Goal: Transaction & Acquisition: Purchase product/service

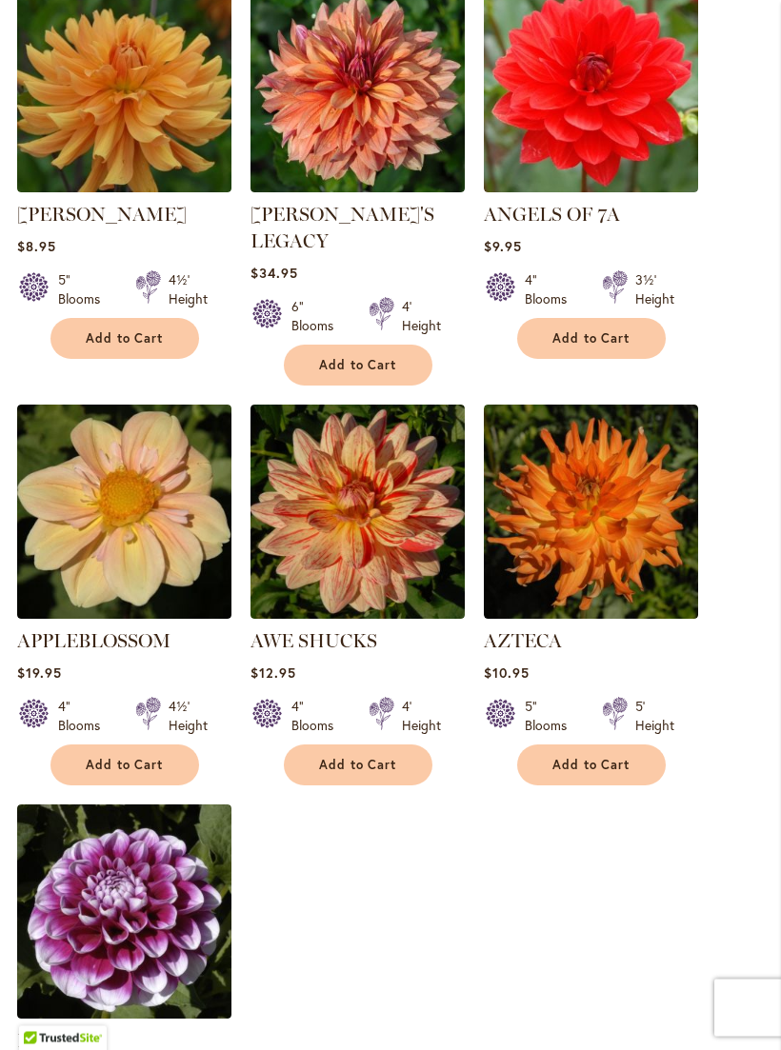
scroll to position [2000, 0]
click at [595, 762] on span "Add to Cart" at bounding box center [591, 765] width 78 height 16
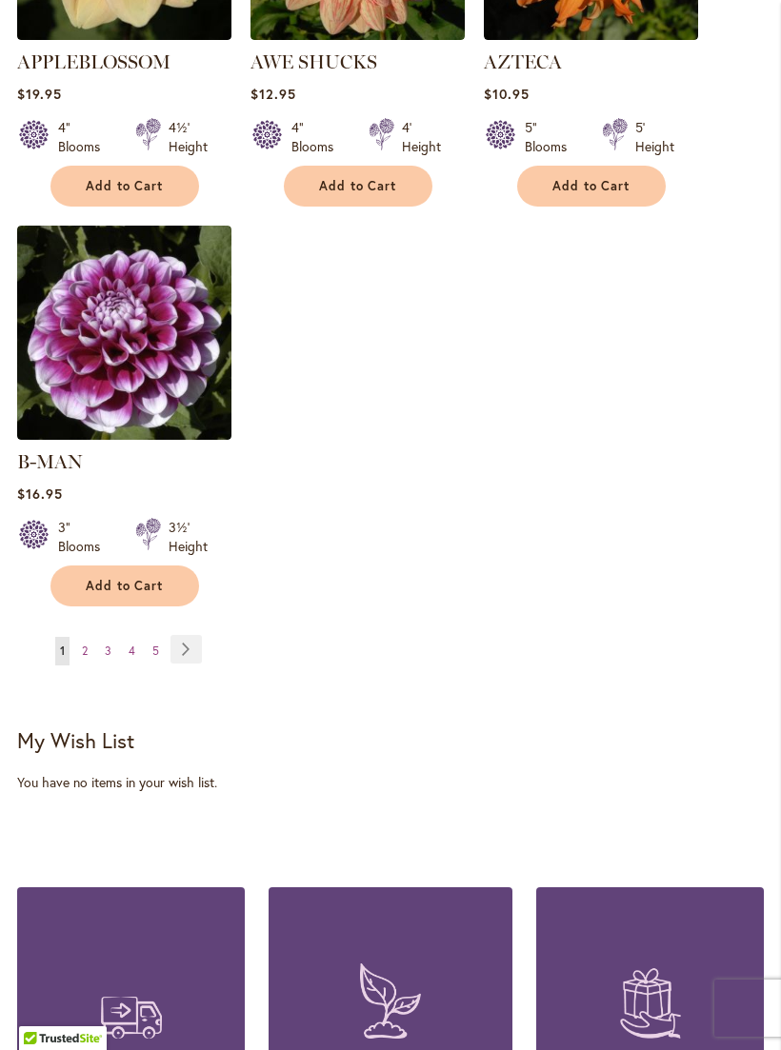
scroll to position [2613, 0]
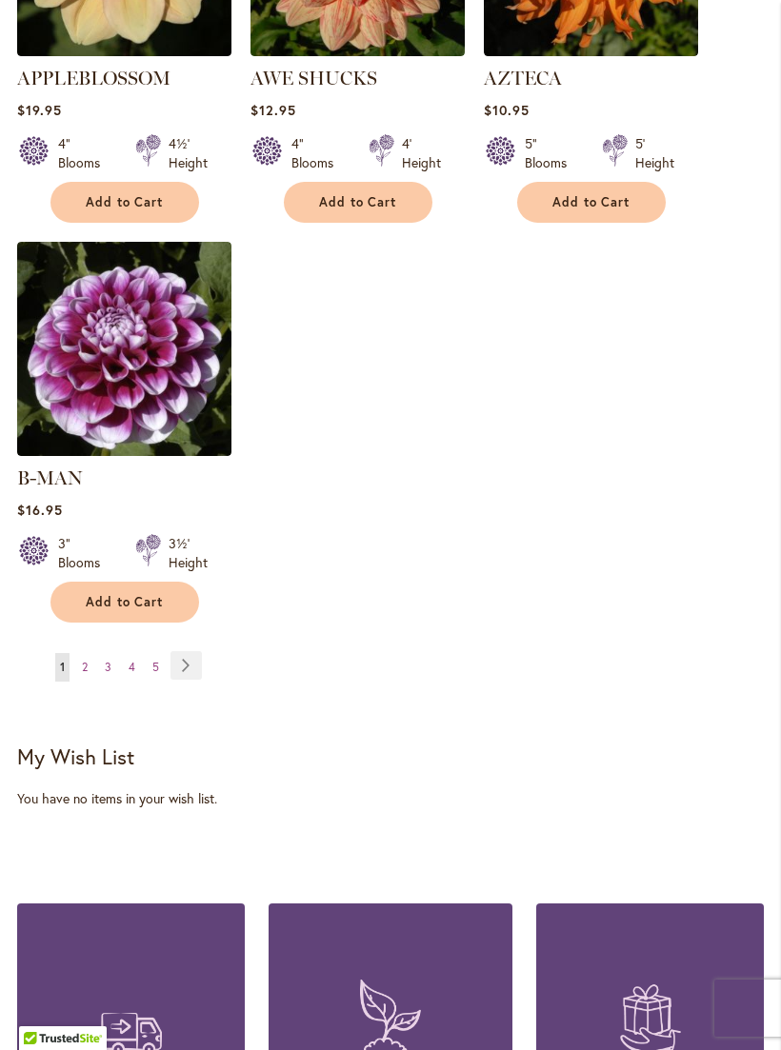
click at [201, 656] on link "Page Next" at bounding box center [185, 665] width 31 height 29
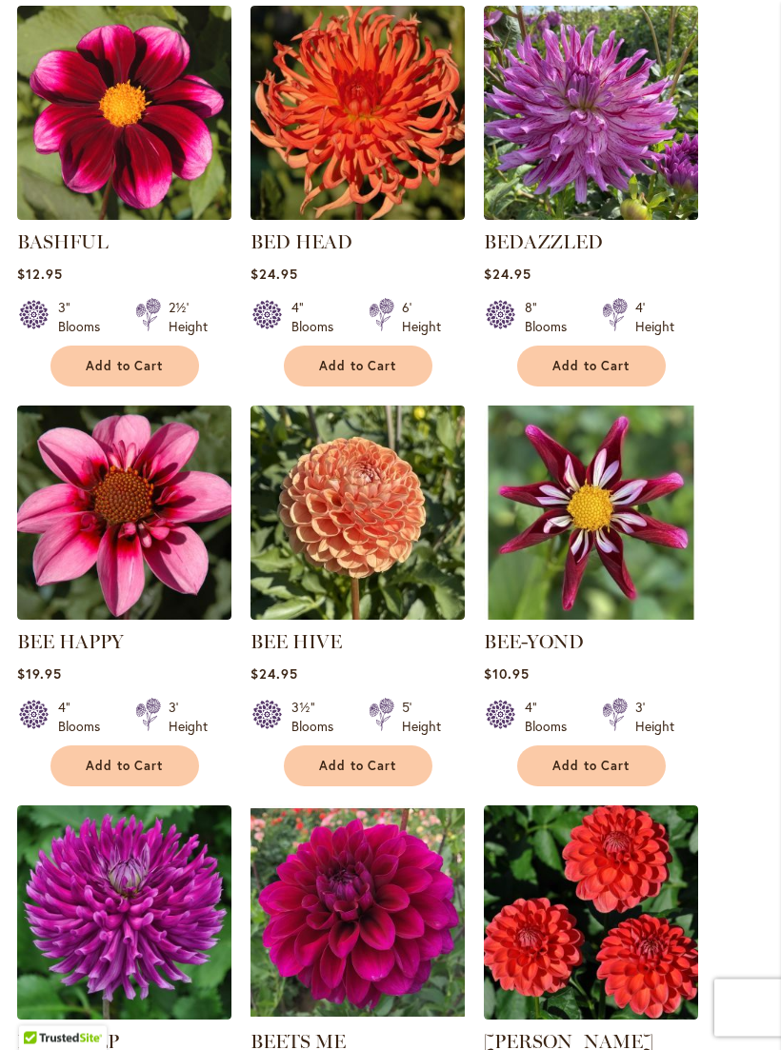
scroll to position [1572, 0]
click at [598, 774] on span "Add to Cart" at bounding box center [591, 766] width 78 height 16
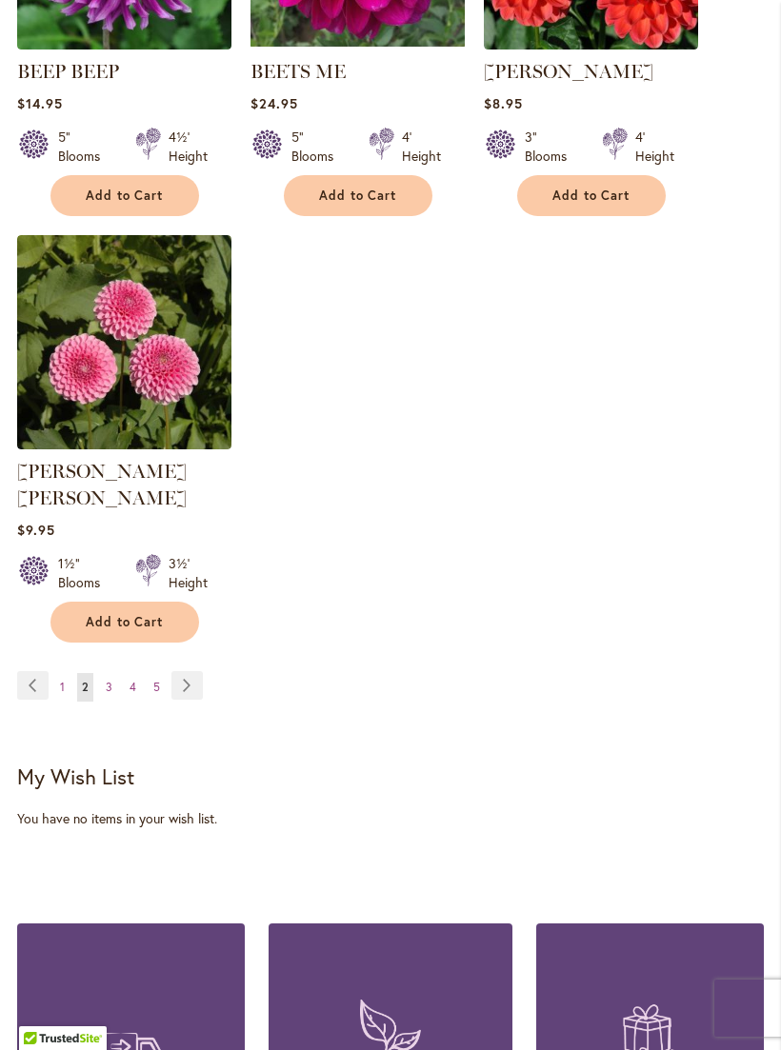
scroll to position [2577, 0]
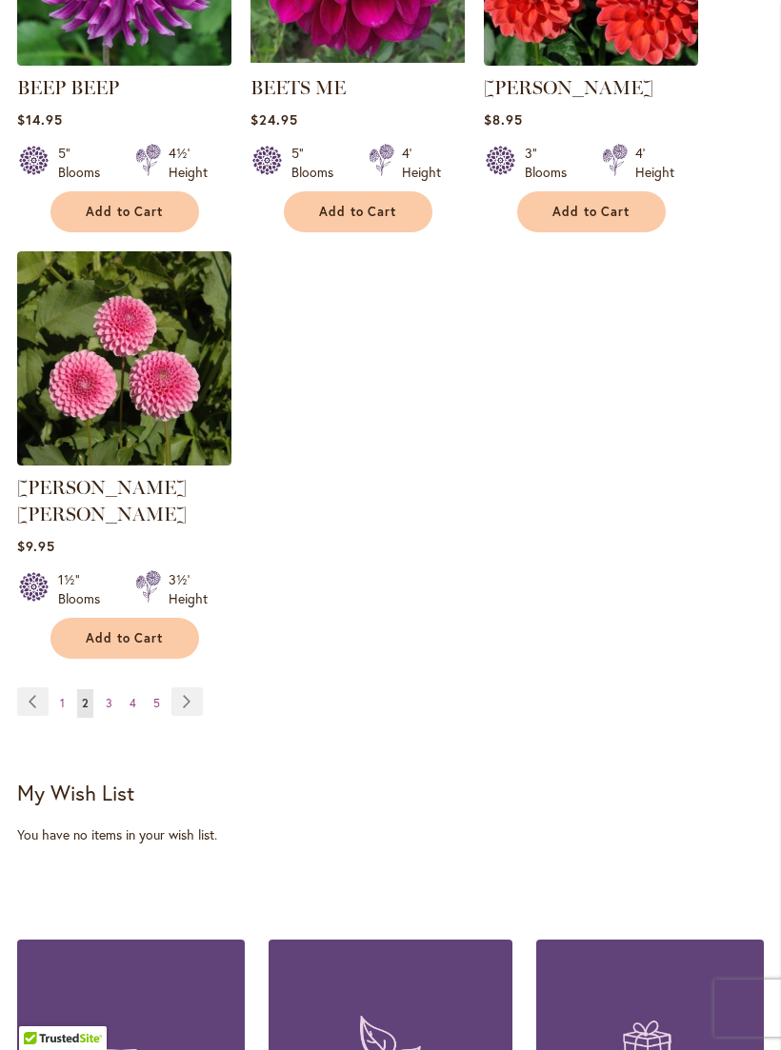
click at [200, 694] on link "Page Next" at bounding box center [186, 702] width 31 height 29
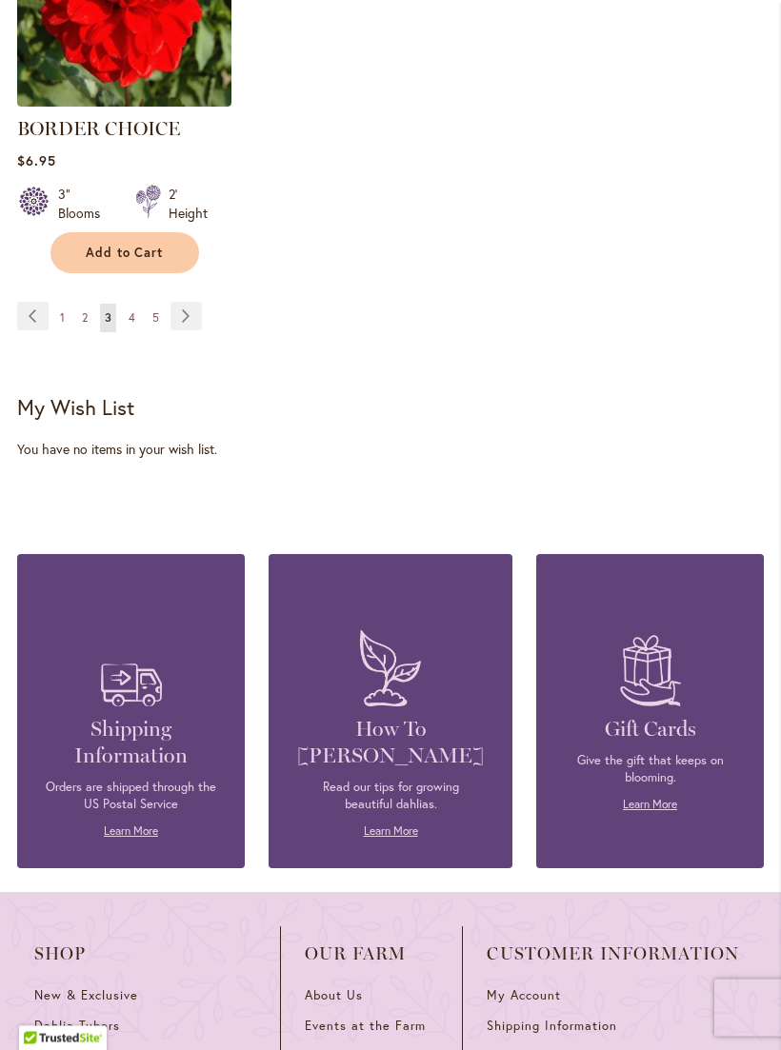
scroll to position [2885, 0]
click at [194, 330] on link "Page Next" at bounding box center [185, 316] width 31 height 29
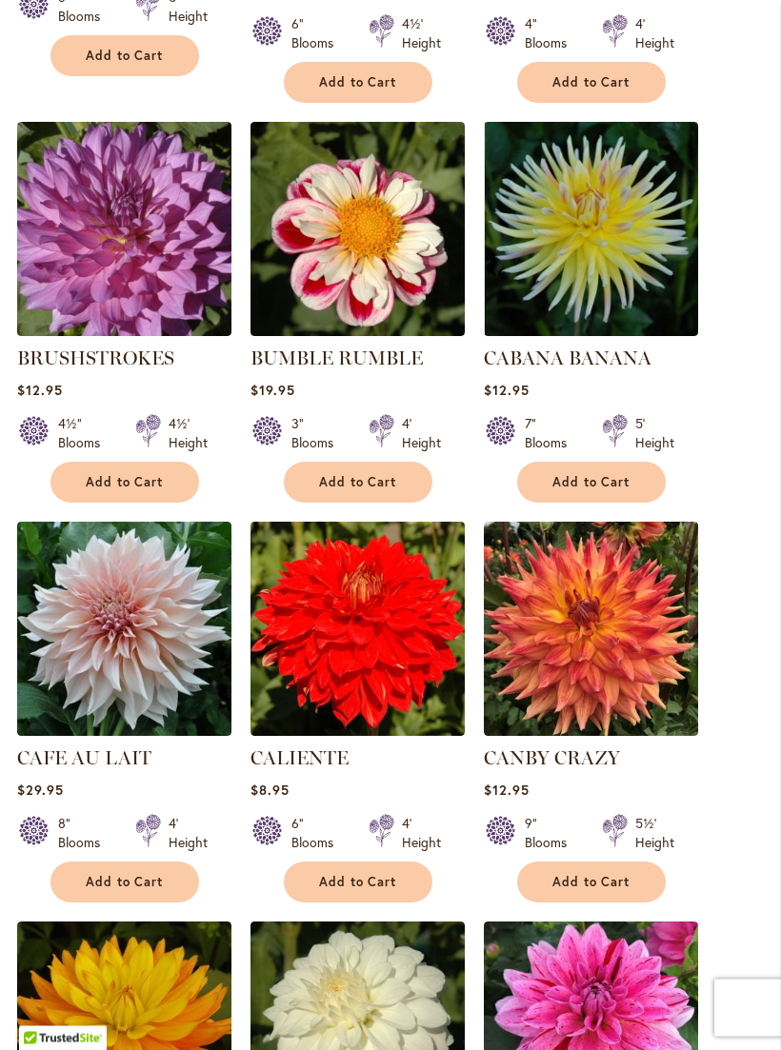
scroll to position [1485, 0]
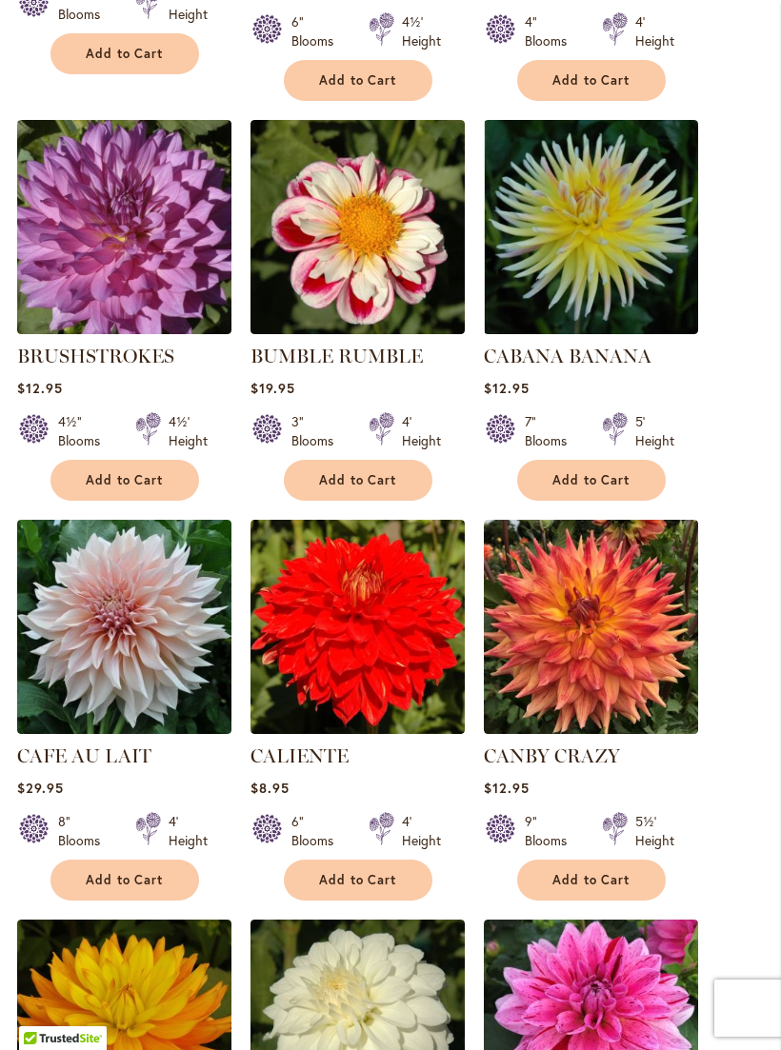
click at [716, 842] on ol "[PERSON_NAME] Rating: 90% 2 Reviews $22.95 12" Blooms 3' Height" at bounding box center [390, 510] width 747 height 2434
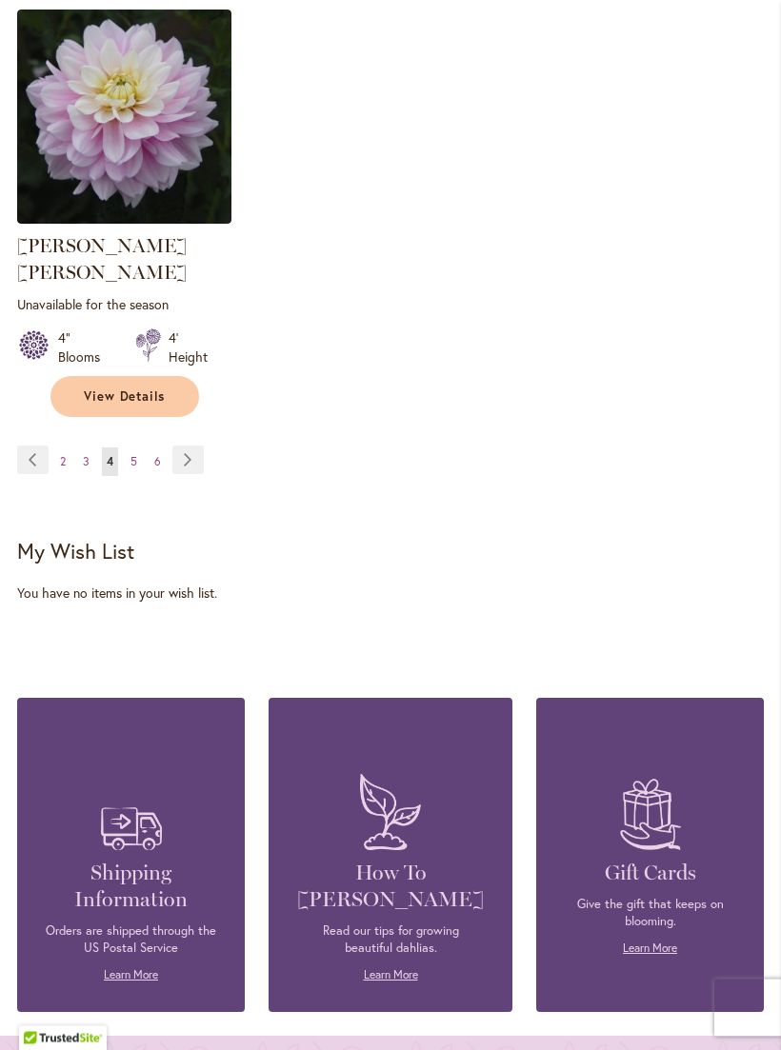
scroll to position [2795, 0]
click at [203, 446] on link "Page Next" at bounding box center [187, 460] width 31 height 29
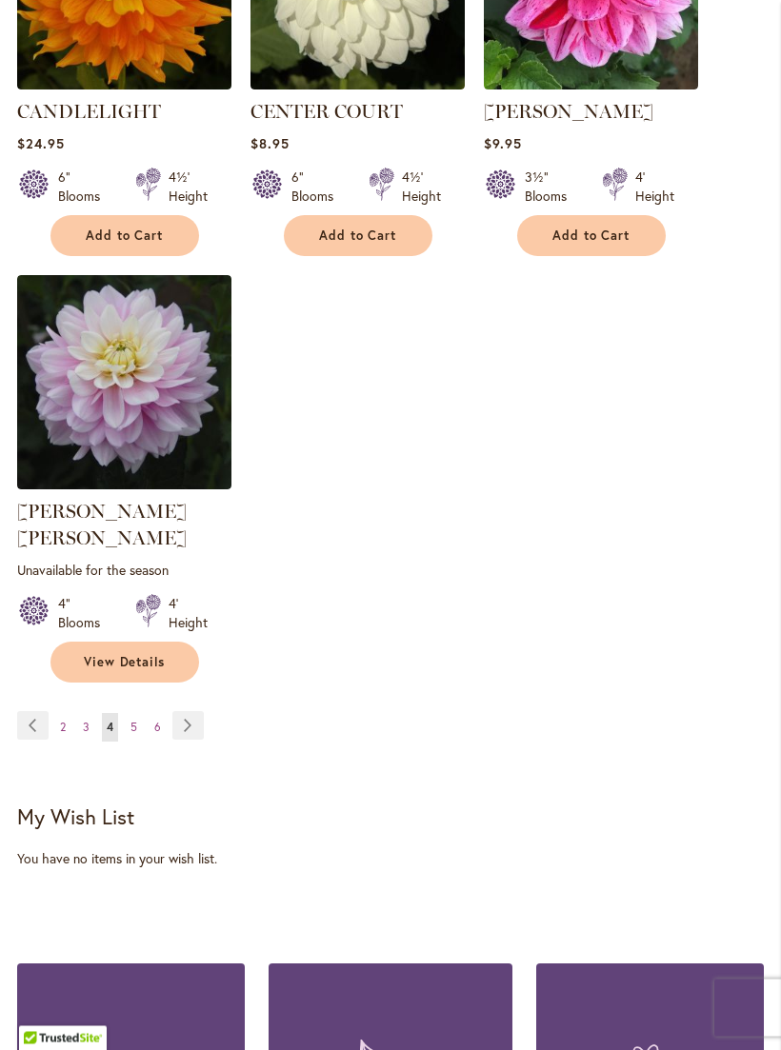
scroll to position [2529, 0]
click at [195, 721] on link "Page Next" at bounding box center [187, 725] width 31 height 29
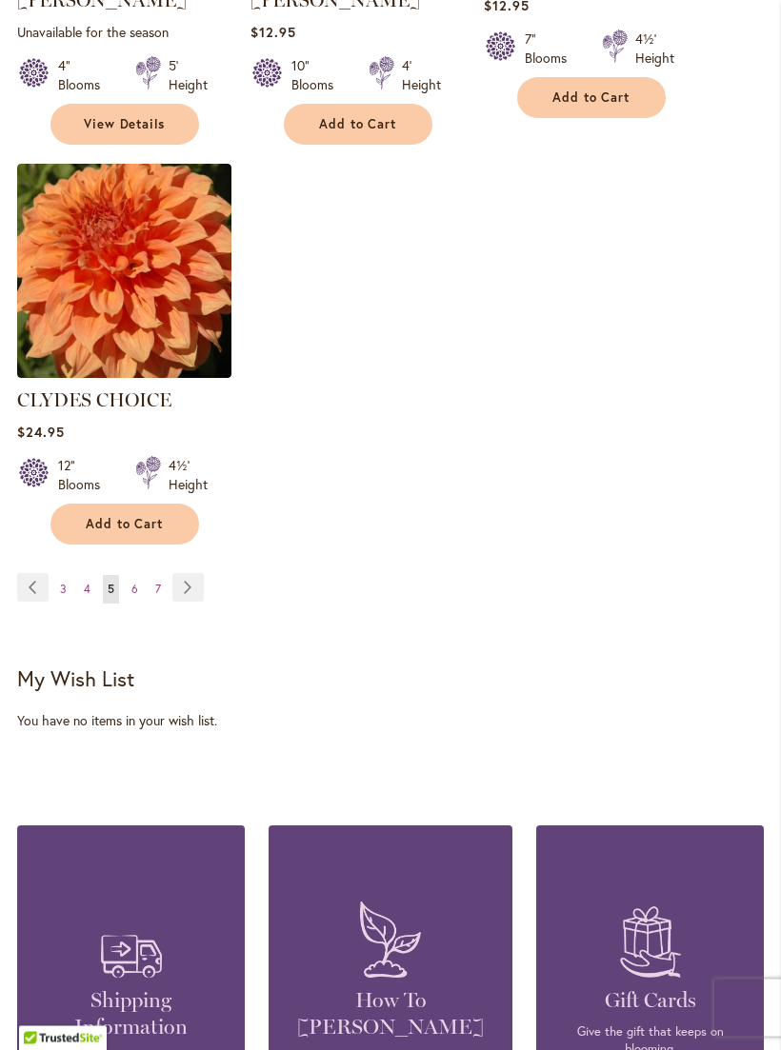
scroll to position [2667, 0]
click at [196, 573] on link "Page Next" at bounding box center [187, 587] width 31 height 29
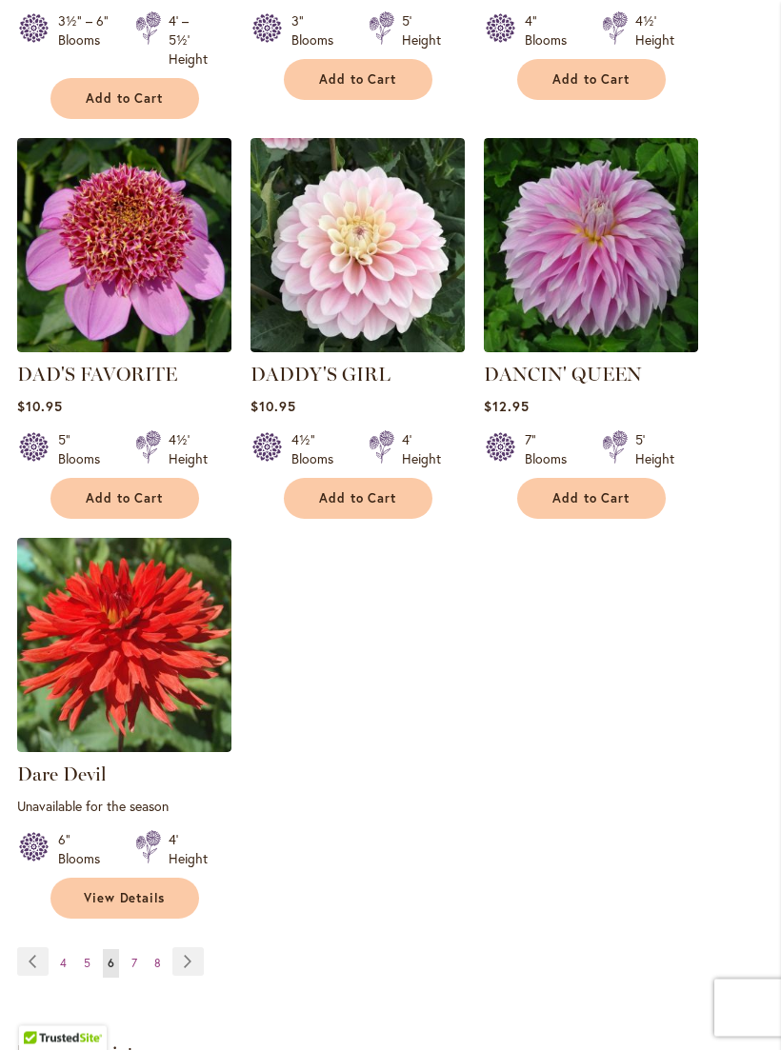
scroll to position [2312, 0]
click at [202, 947] on link "Page Next" at bounding box center [187, 961] width 31 height 29
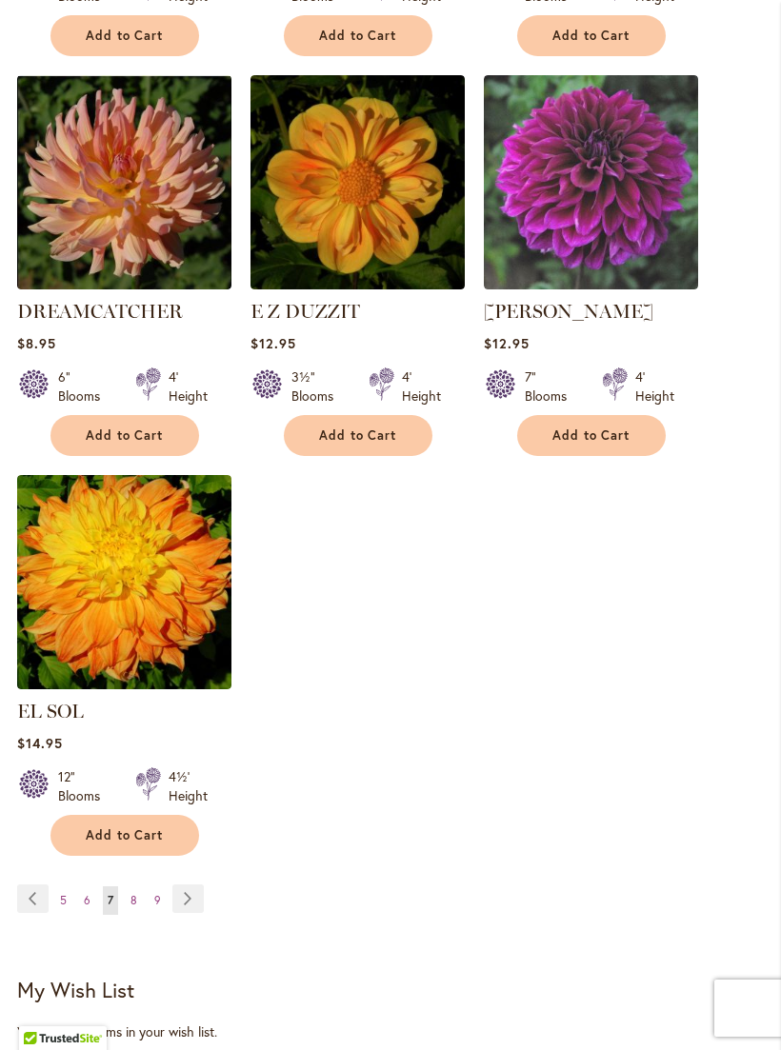
scroll to position [2334, 0]
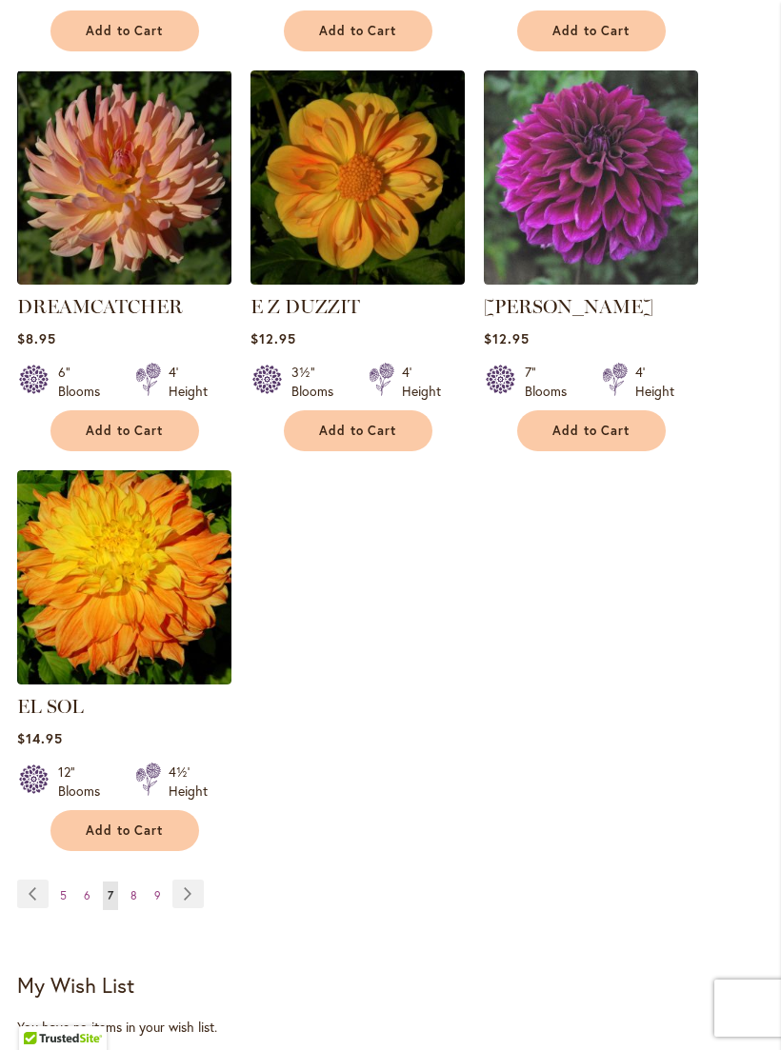
click at [201, 885] on link "Page Next" at bounding box center [187, 894] width 31 height 29
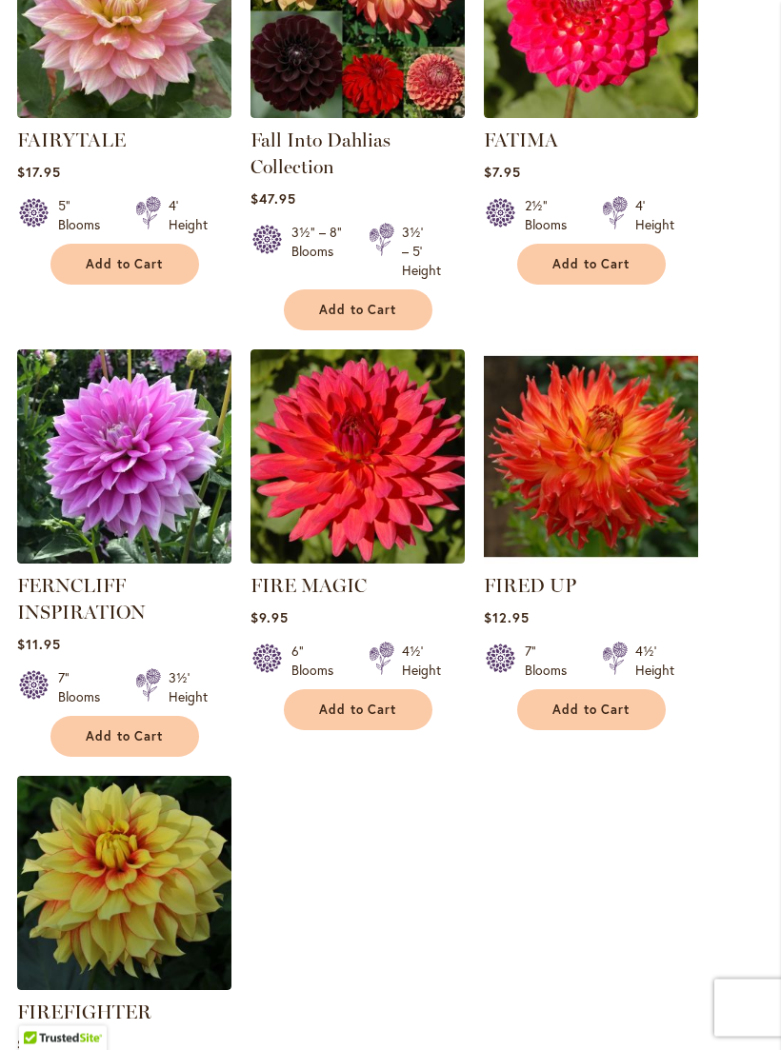
scroll to position [2096, 0]
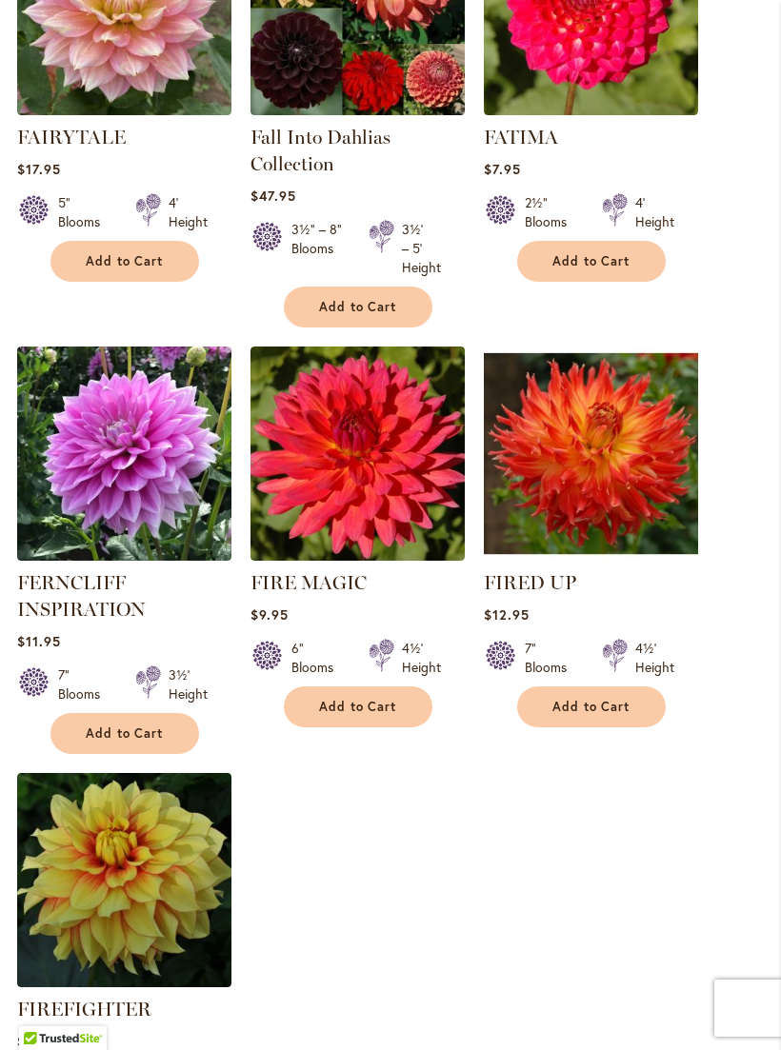
click at [600, 715] on span "Add to Cart" at bounding box center [591, 707] width 78 height 16
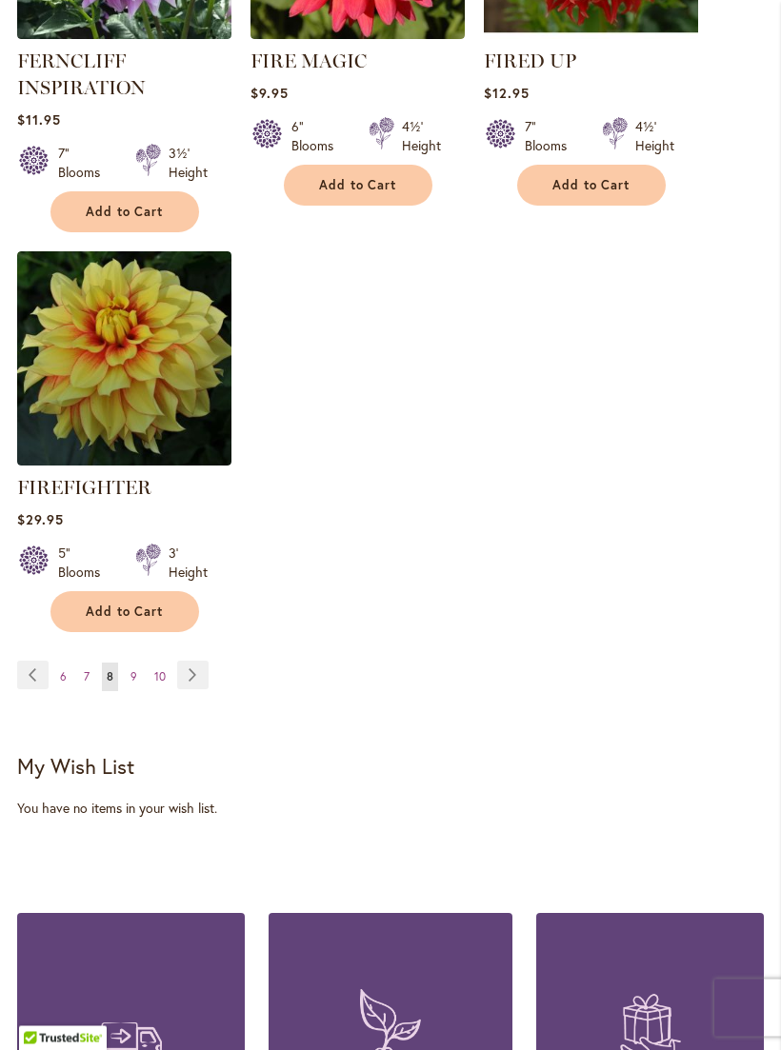
scroll to position [2668, 0]
click at [203, 683] on link "Page Next" at bounding box center [192, 675] width 31 height 29
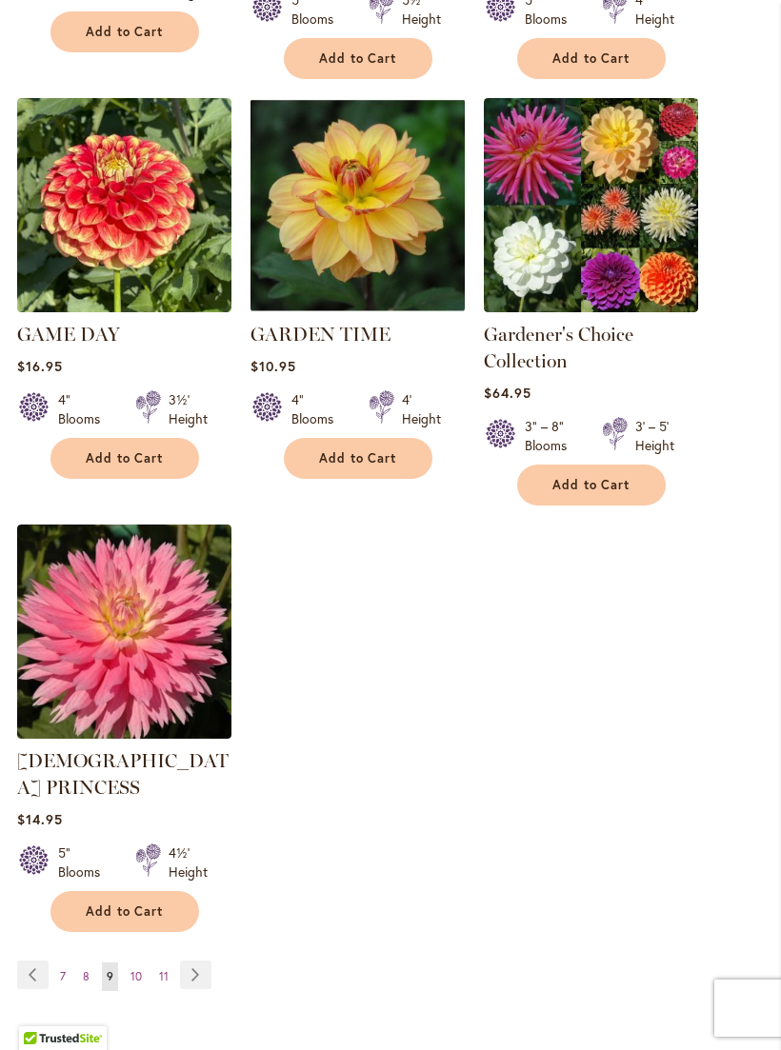
scroll to position [2367, 0]
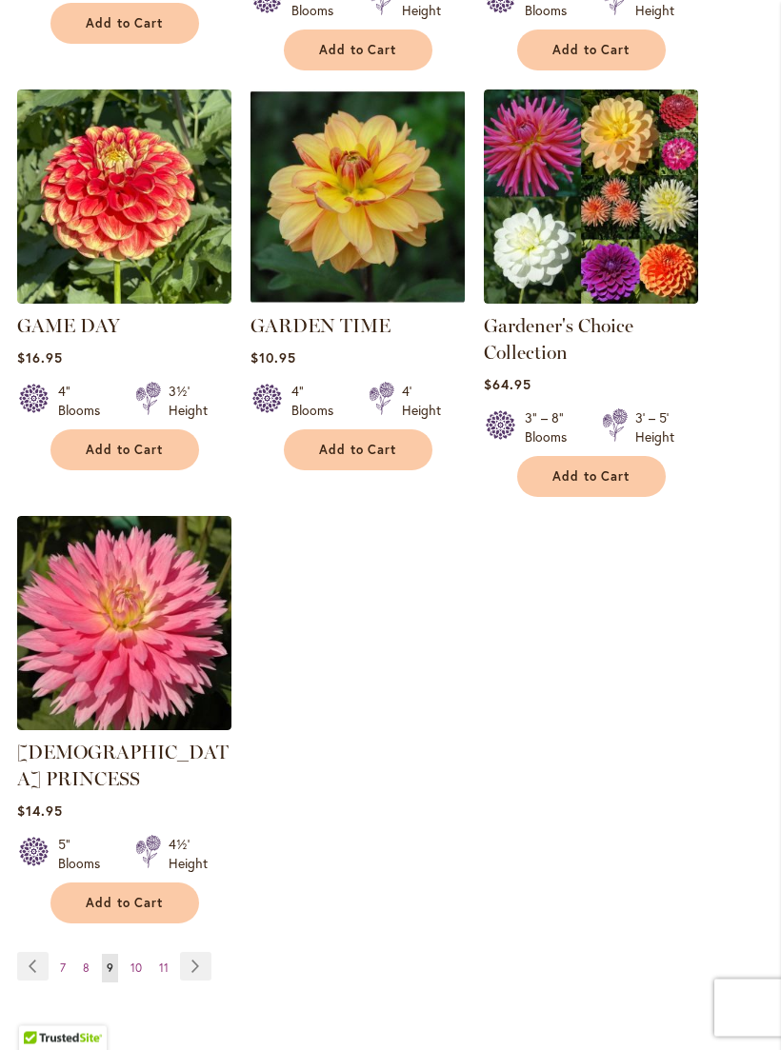
click at [209, 953] on link "Page Next" at bounding box center [195, 967] width 31 height 29
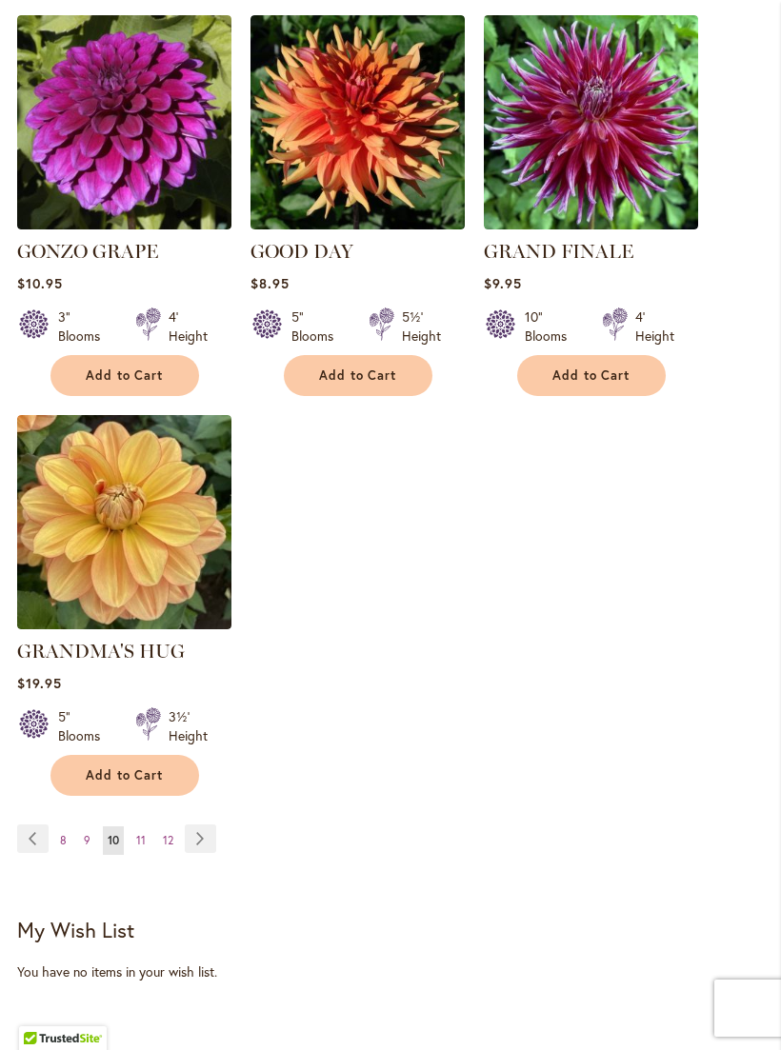
scroll to position [2436, 0]
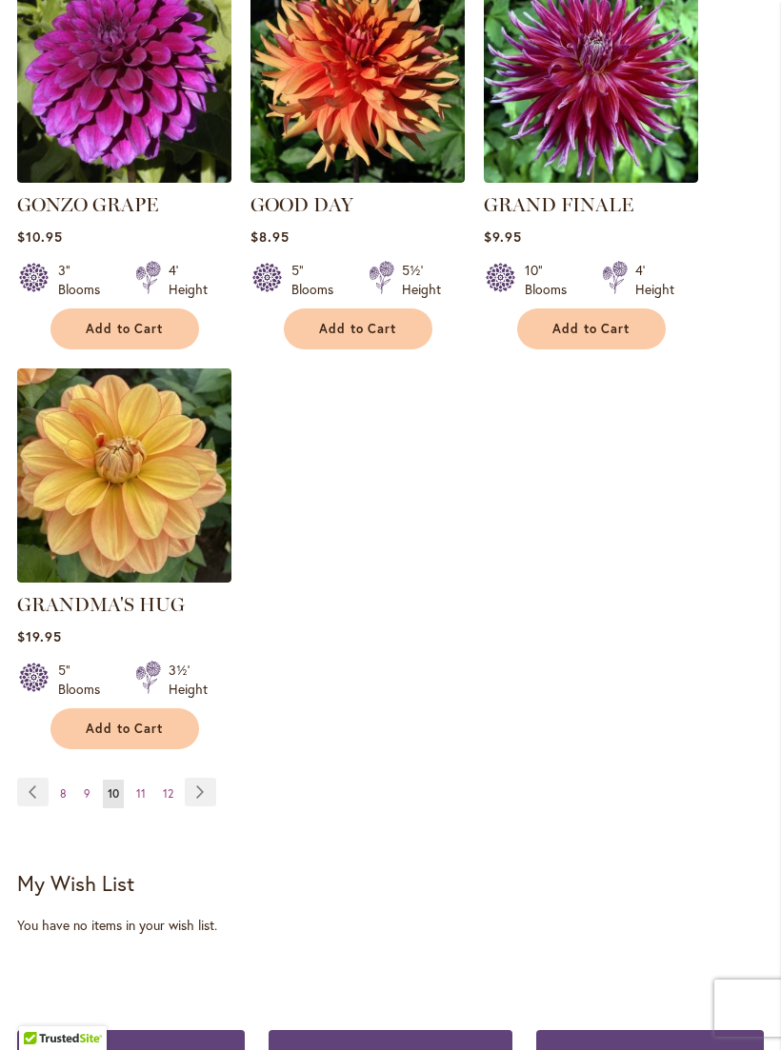
click at [209, 784] on link "Page Next" at bounding box center [200, 792] width 31 height 29
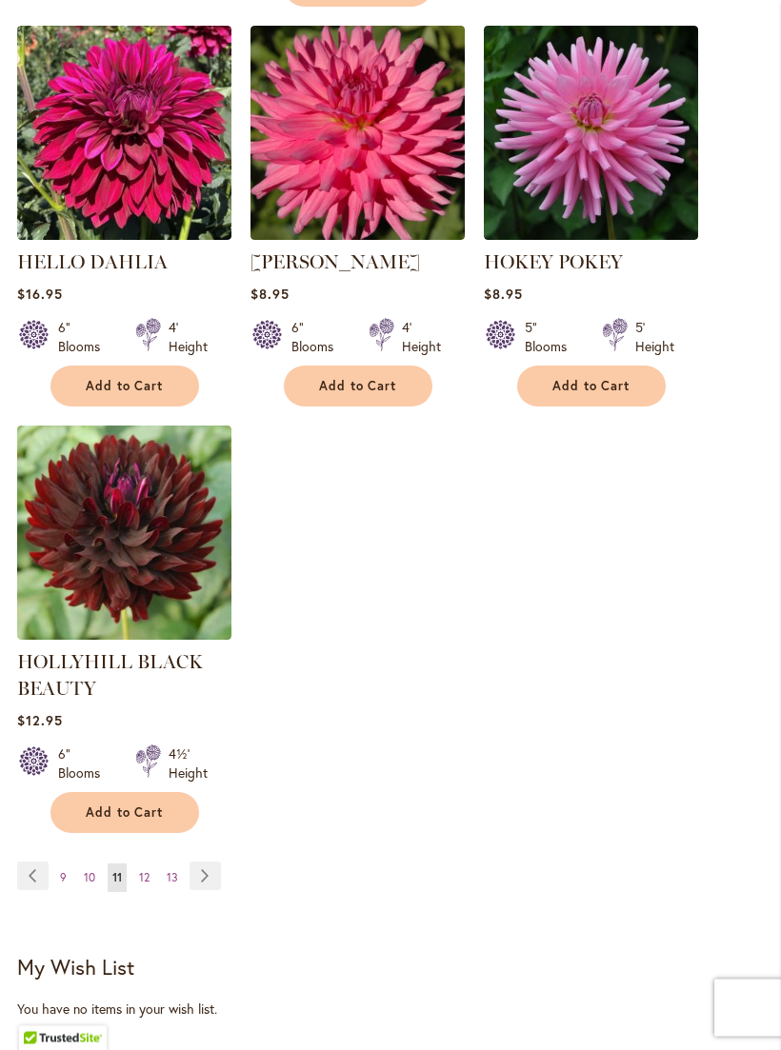
scroll to position [2424, 0]
click at [209, 890] on link "Page Next" at bounding box center [204, 876] width 31 height 29
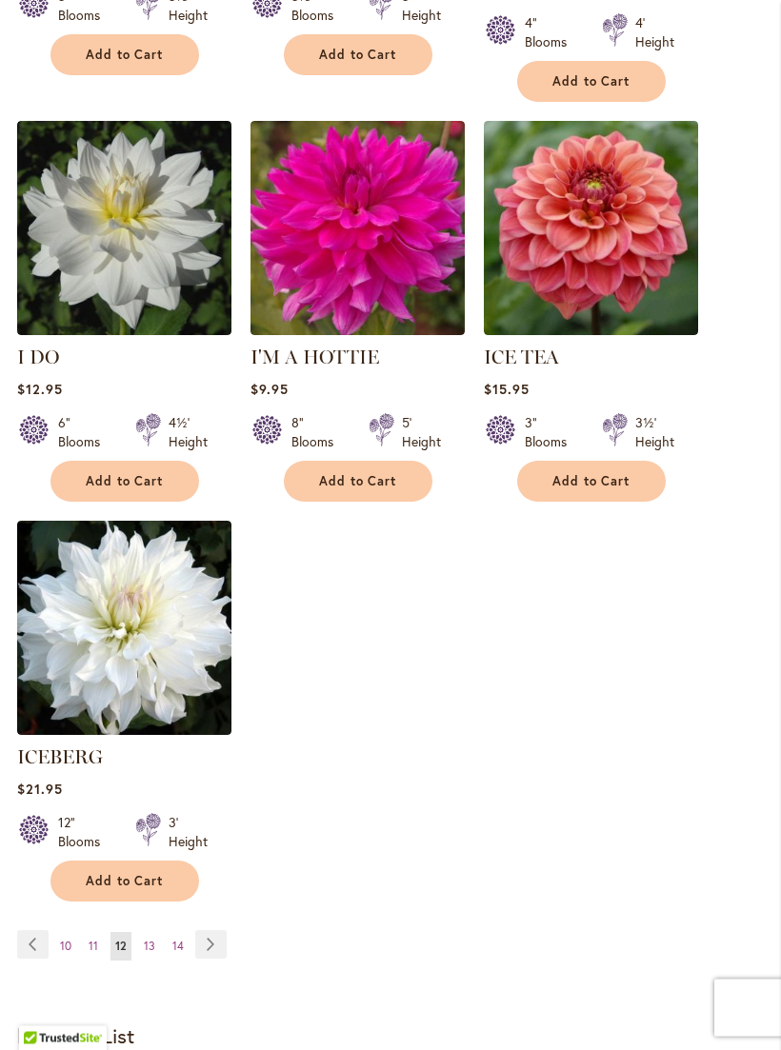
scroll to position [2283, 0]
click at [222, 930] on link "Page Next" at bounding box center [210, 944] width 31 height 29
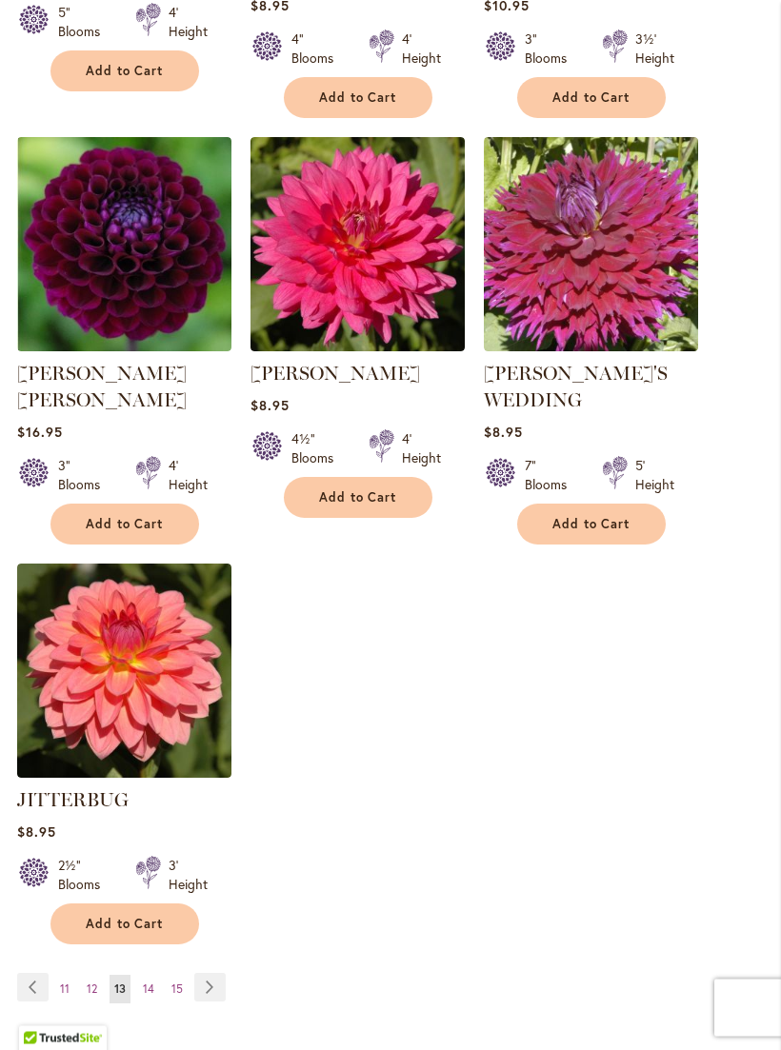
scroll to position [2286, 0]
click at [224, 973] on link "Page Next" at bounding box center [209, 987] width 31 height 29
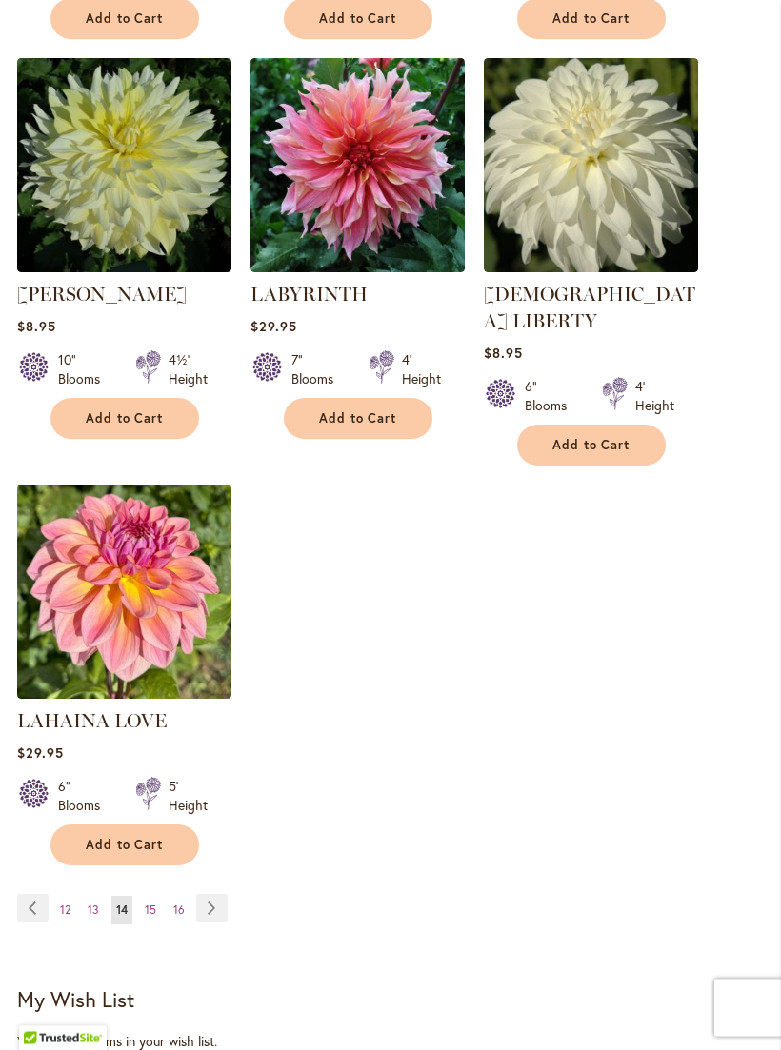
scroll to position [2320, 0]
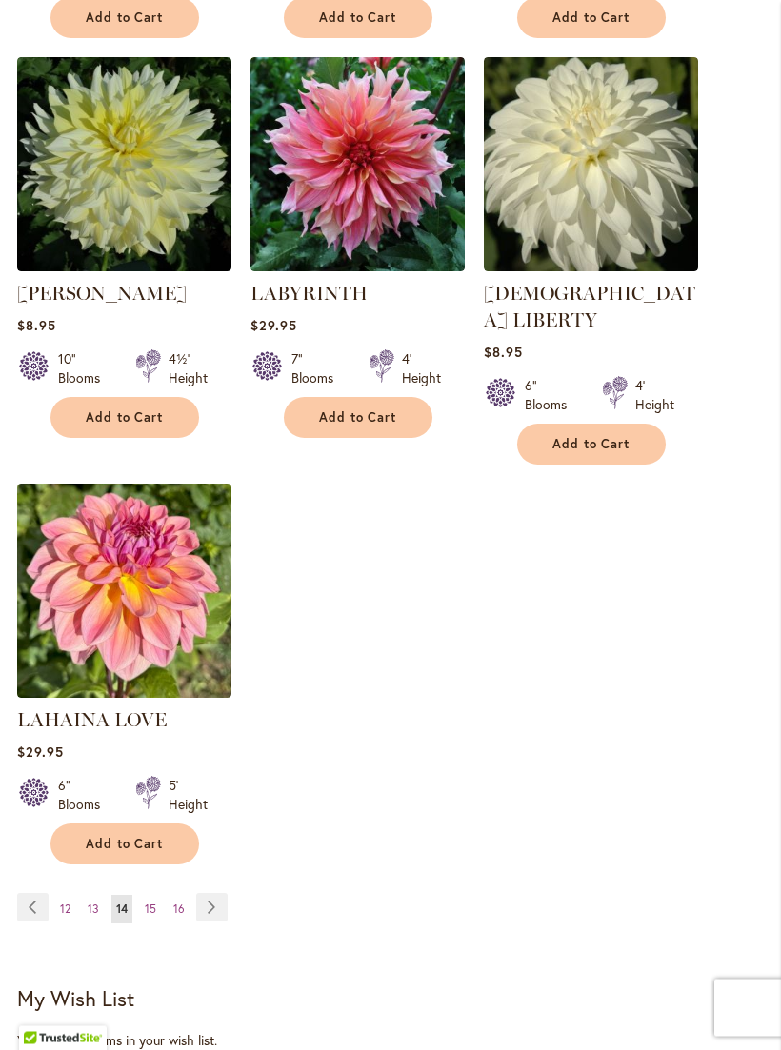
click at [223, 898] on link "Page Next" at bounding box center [211, 908] width 31 height 29
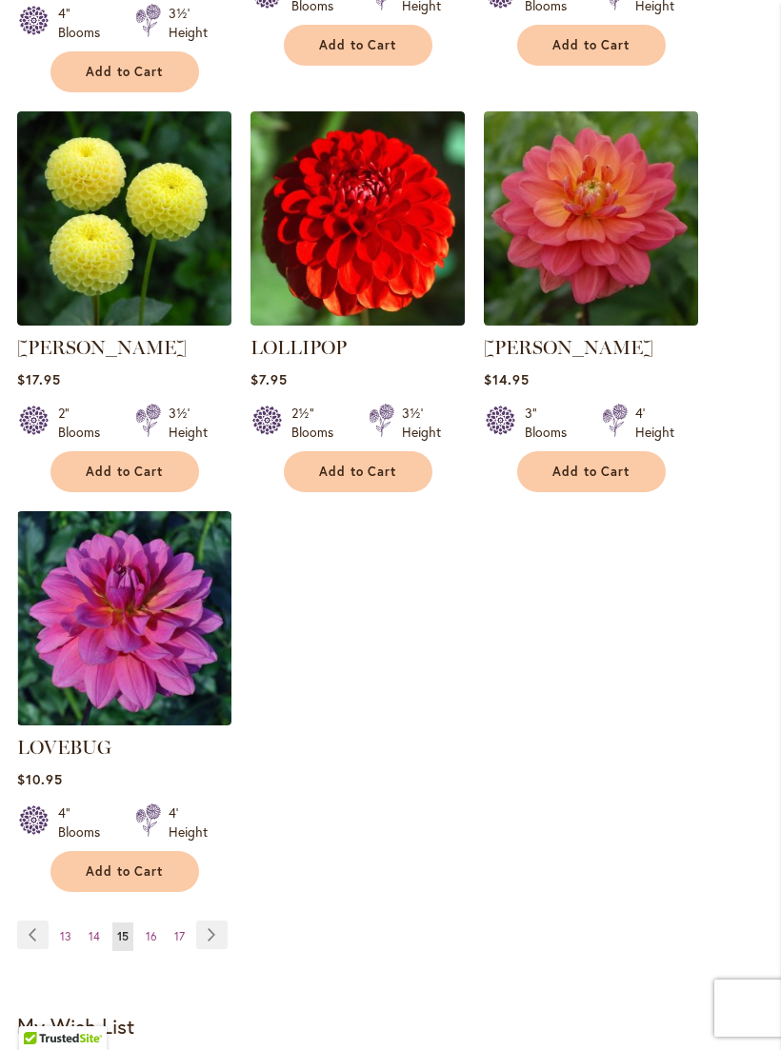
scroll to position [2346, 0]
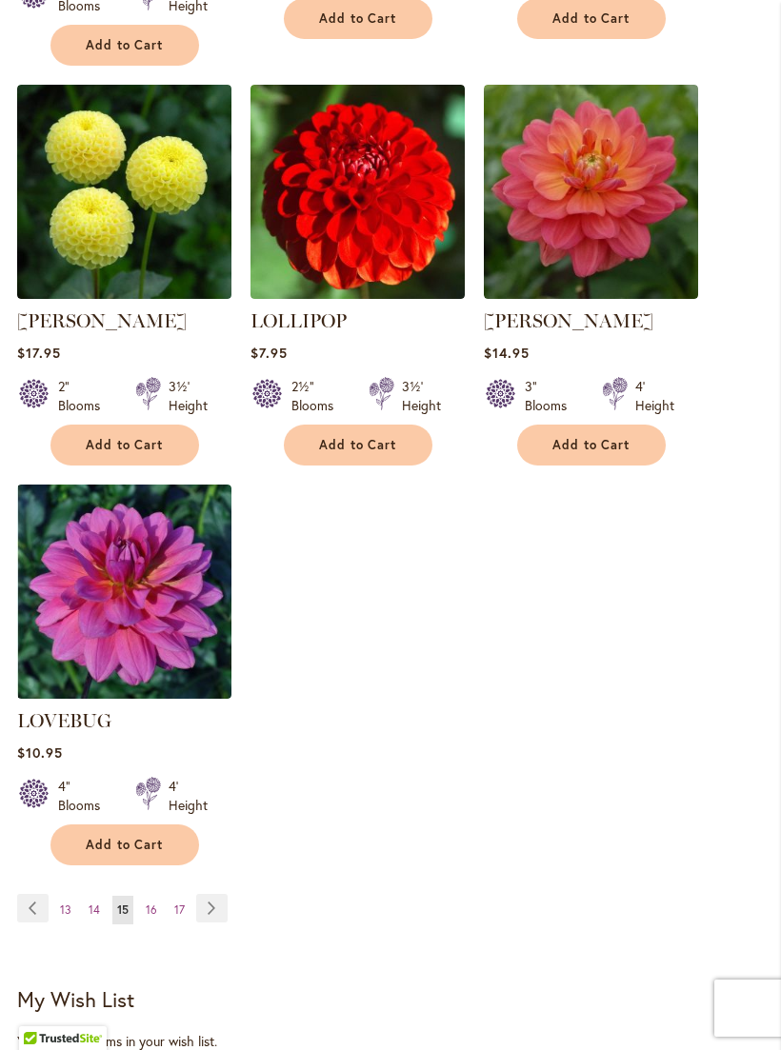
click at [226, 894] on link "Page Next" at bounding box center [211, 908] width 31 height 29
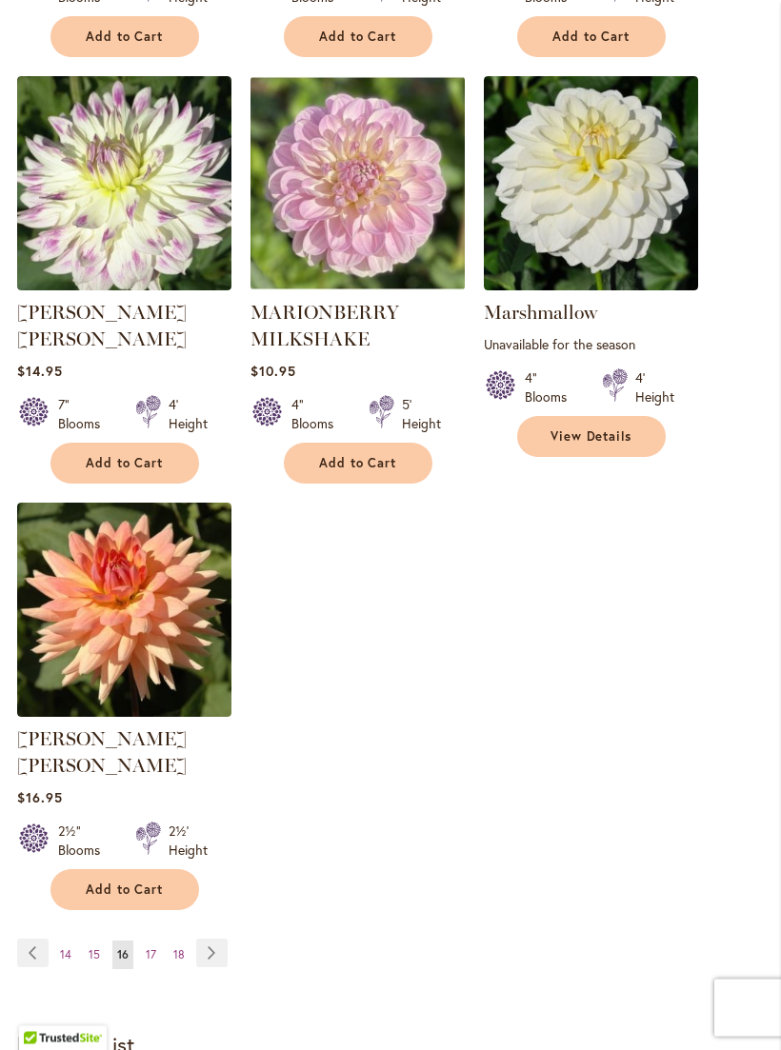
scroll to position [2328, 0]
click at [223, 939] on link "Page Next" at bounding box center [211, 953] width 31 height 29
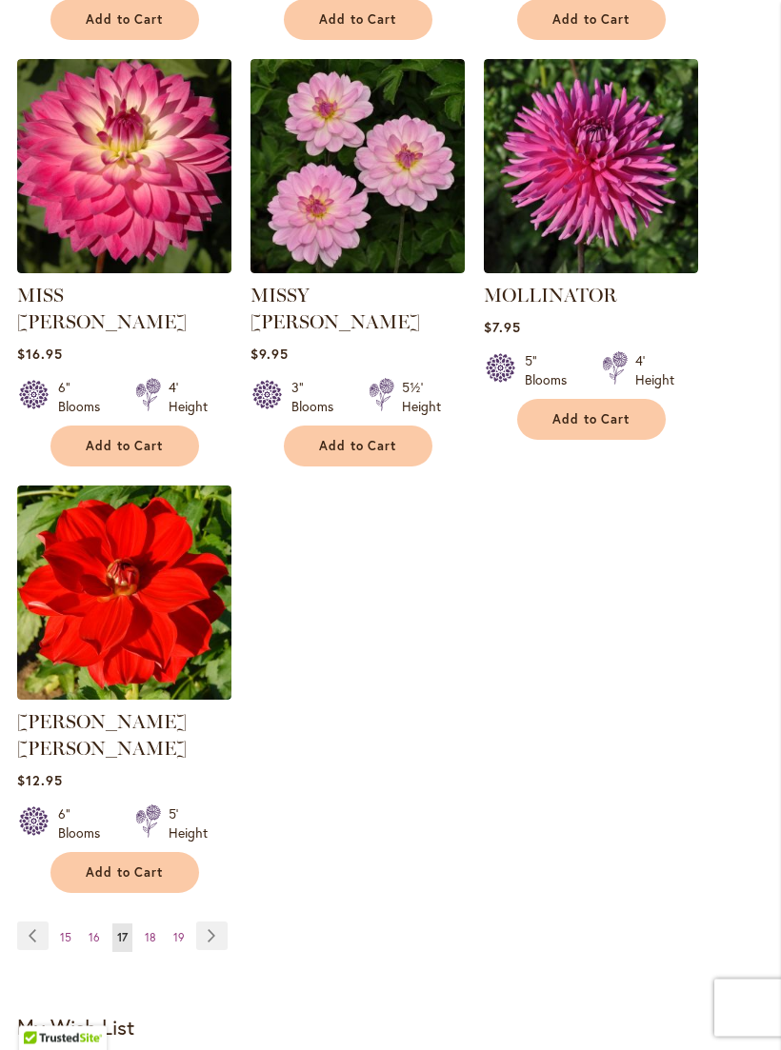
scroll to position [2319, 0]
click at [219, 922] on link "Page Next" at bounding box center [211, 936] width 31 height 29
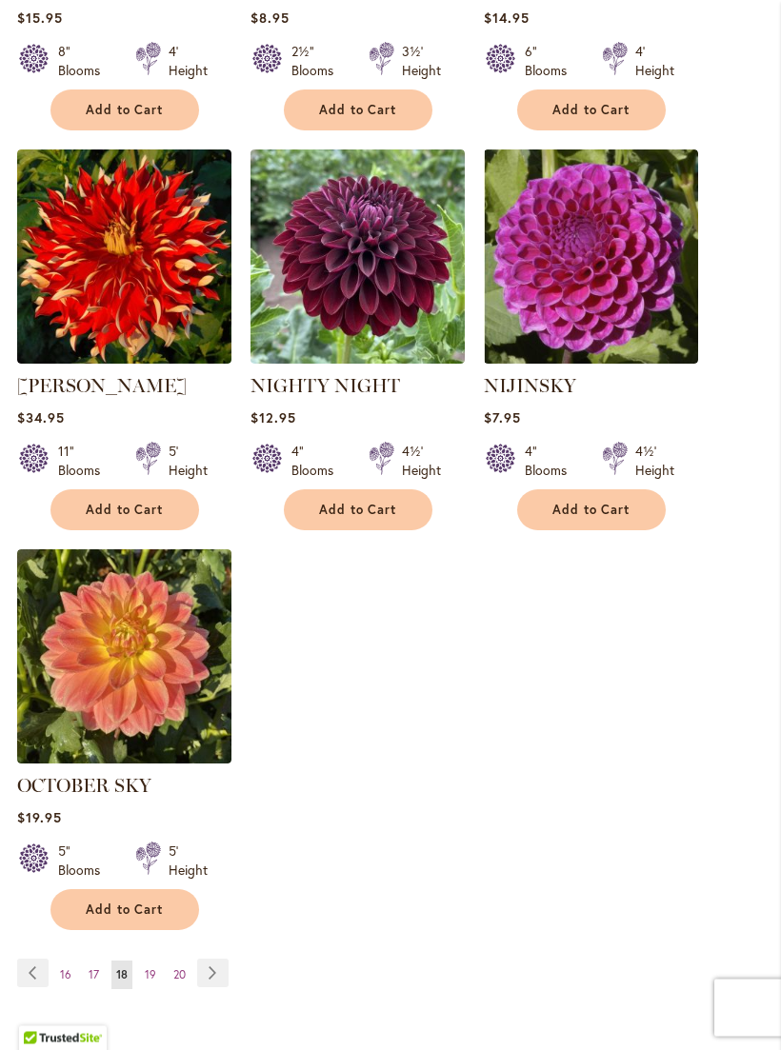
scroll to position [2224, 0]
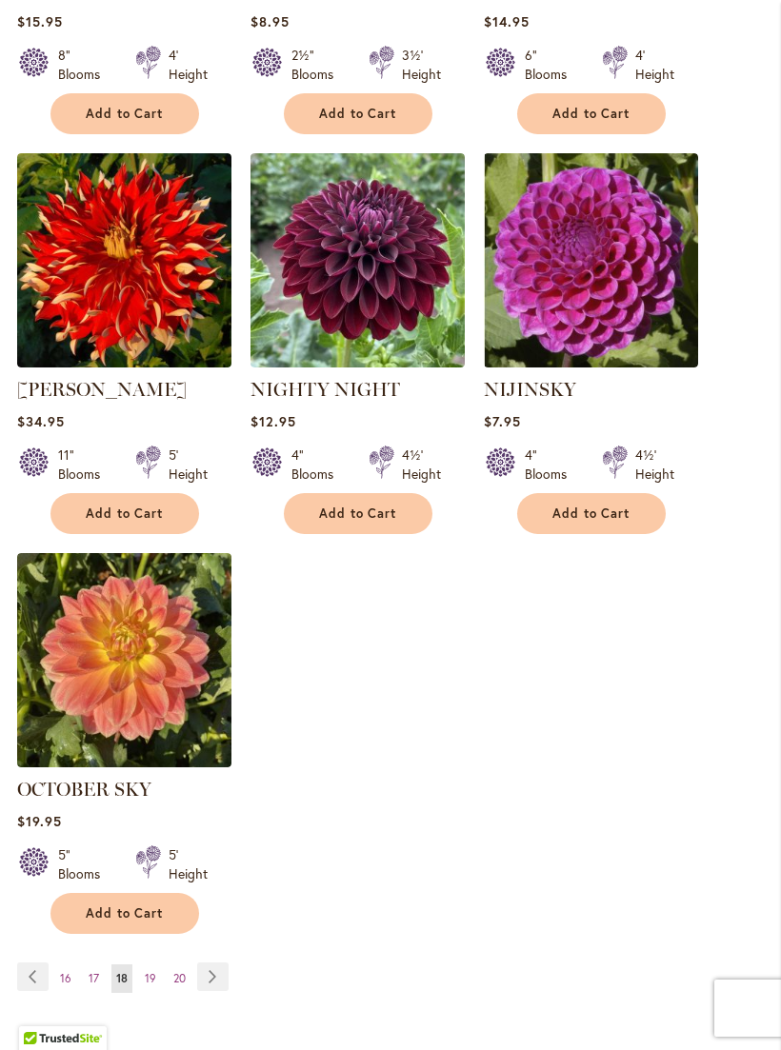
click at [221, 991] on link "Page Next" at bounding box center [212, 977] width 31 height 29
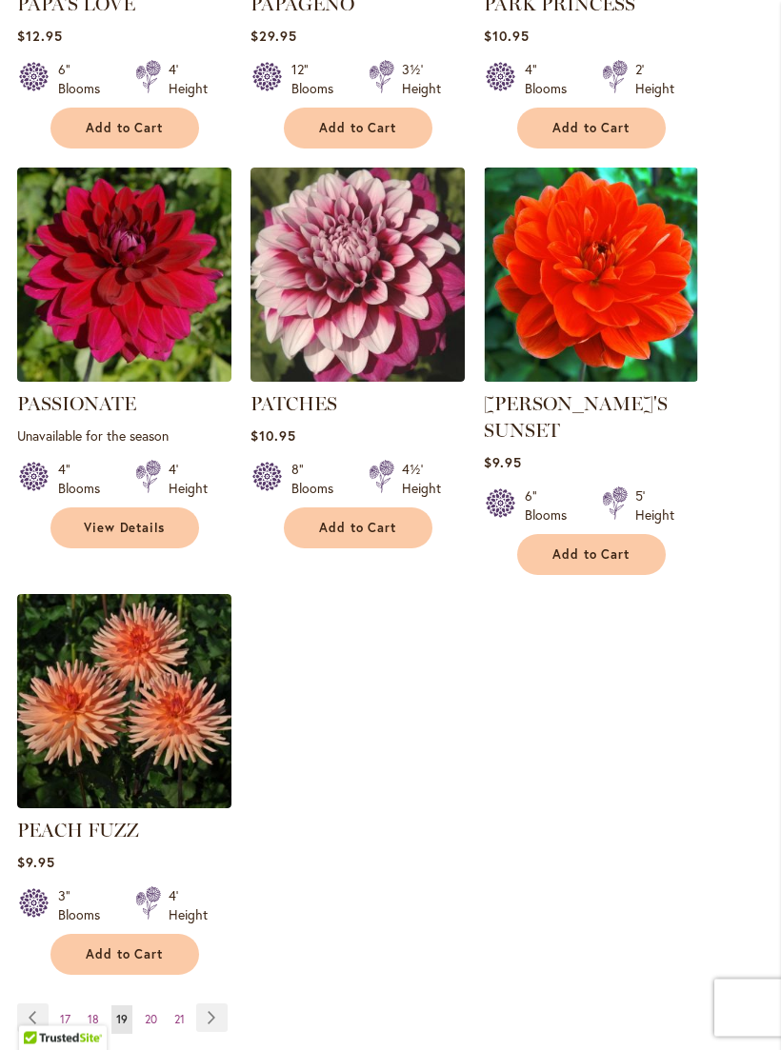
scroll to position [2241, 0]
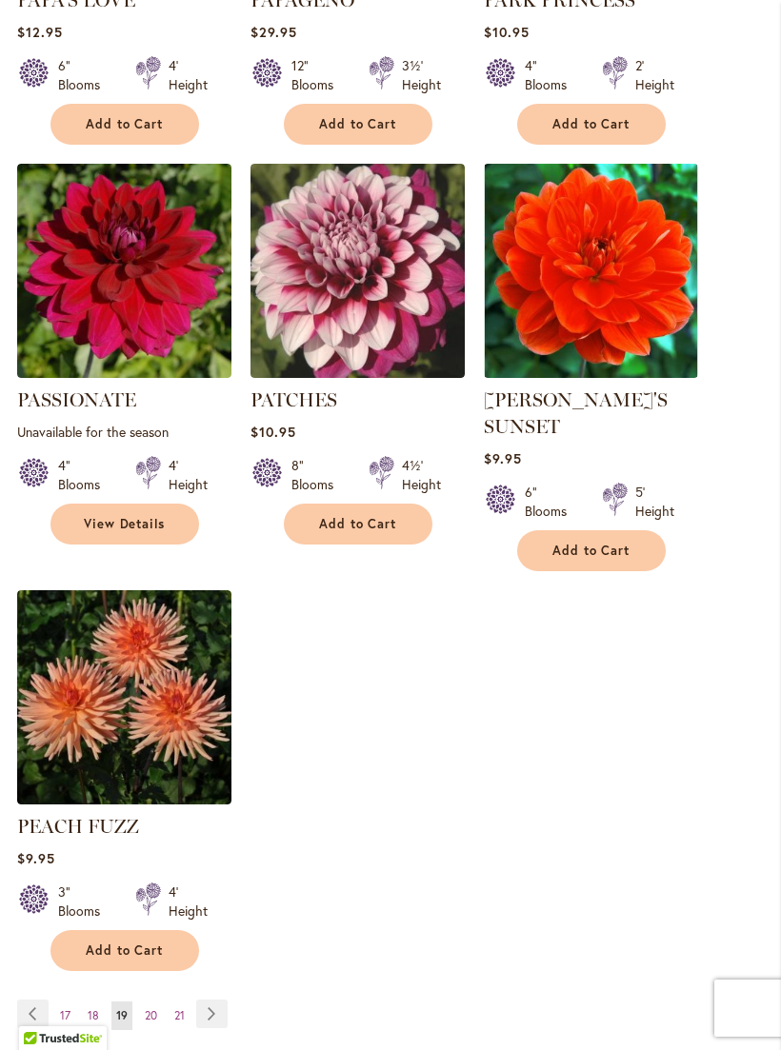
click at [238, 1003] on div "Page Page Previous Page 17 Page 18 You're currently reading page 19 Page 20 Pag…" at bounding box center [390, 1027] width 747 height 54
click at [220, 1009] on link "Page Next" at bounding box center [211, 1014] width 31 height 29
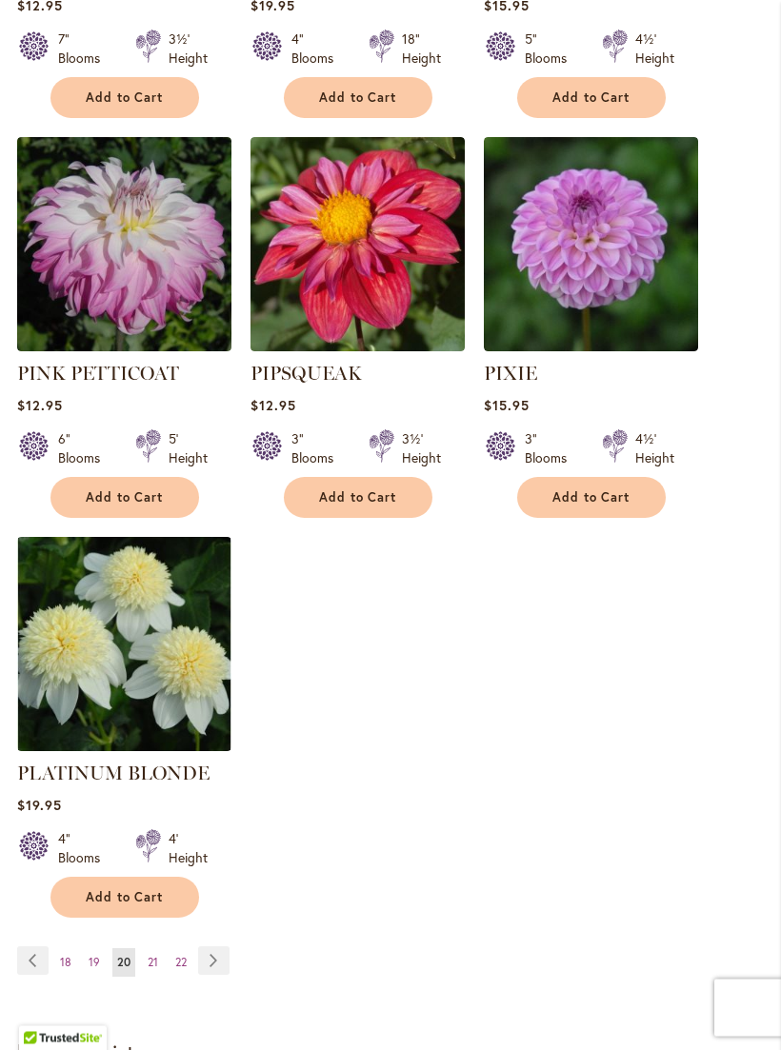
scroll to position [2321, 0]
click at [228, 947] on link "Page Next" at bounding box center [213, 961] width 31 height 29
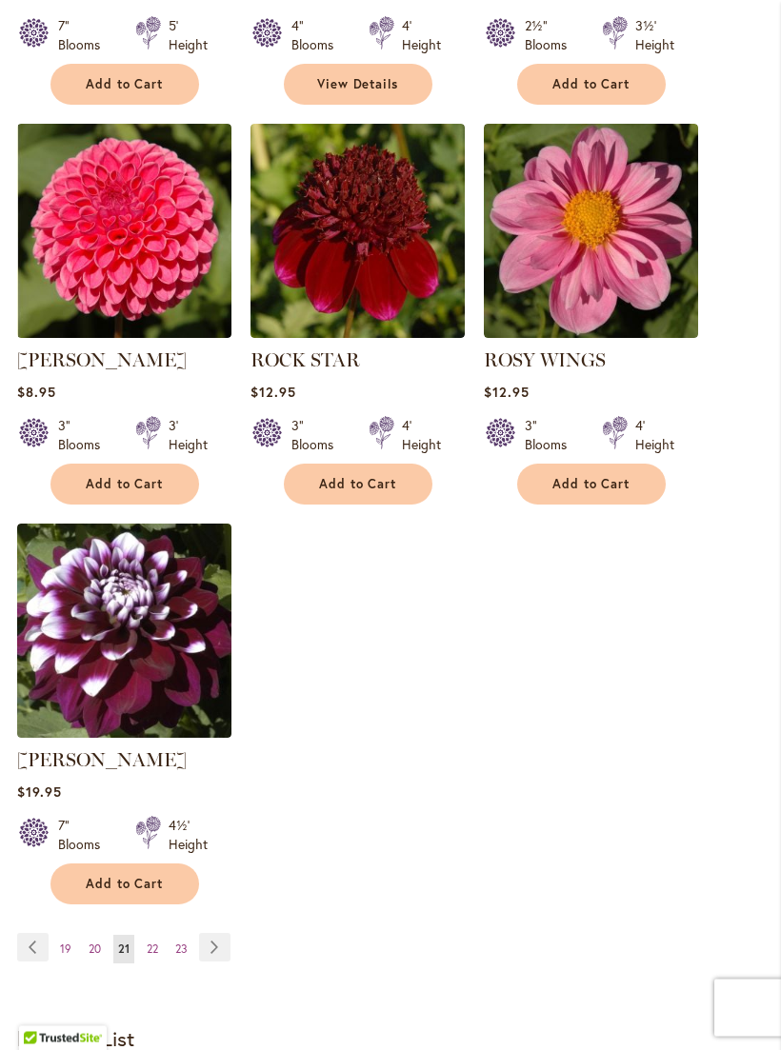
scroll to position [2281, 0]
click at [226, 962] on link "Page Next" at bounding box center [214, 947] width 31 height 29
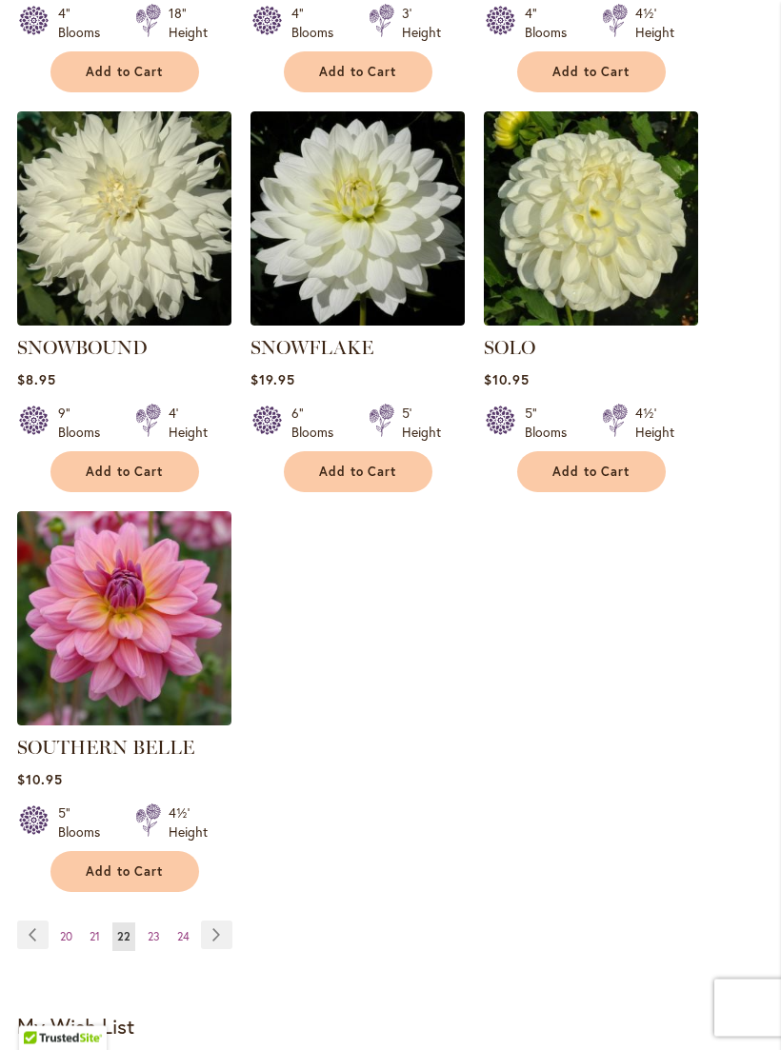
scroll to position [2293, 0]
click at [228, 921] on link "Page Next" at bounding box center [216, 935] width 31 height 29
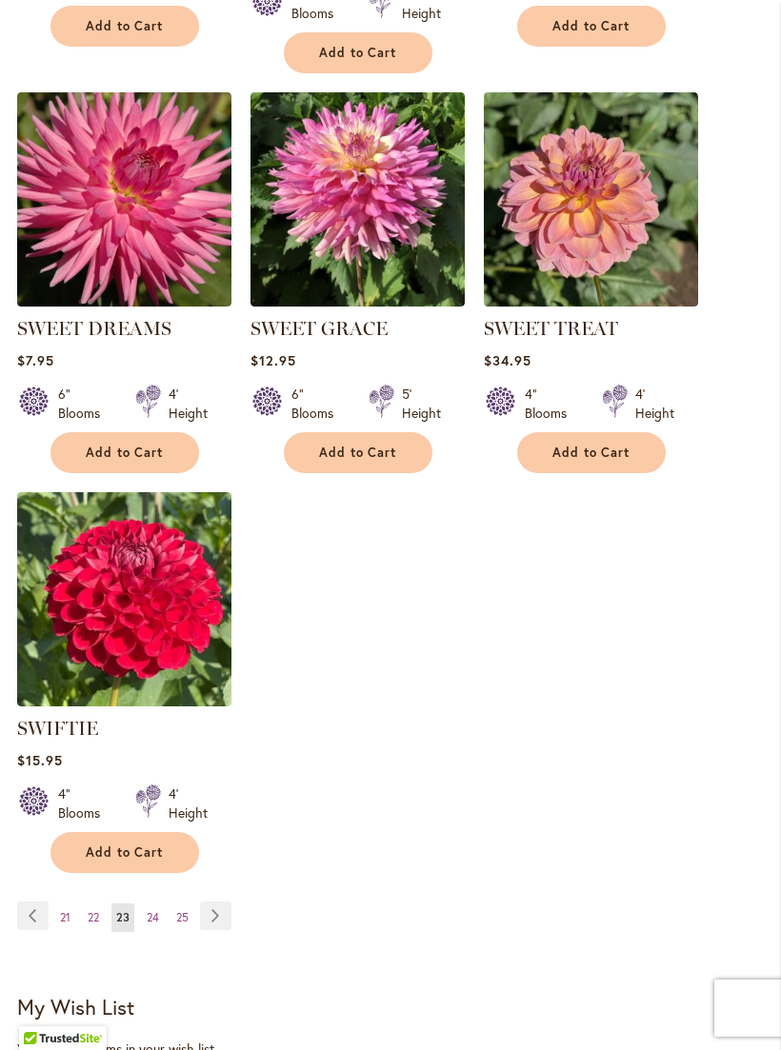
scroll to position [2332, 0]
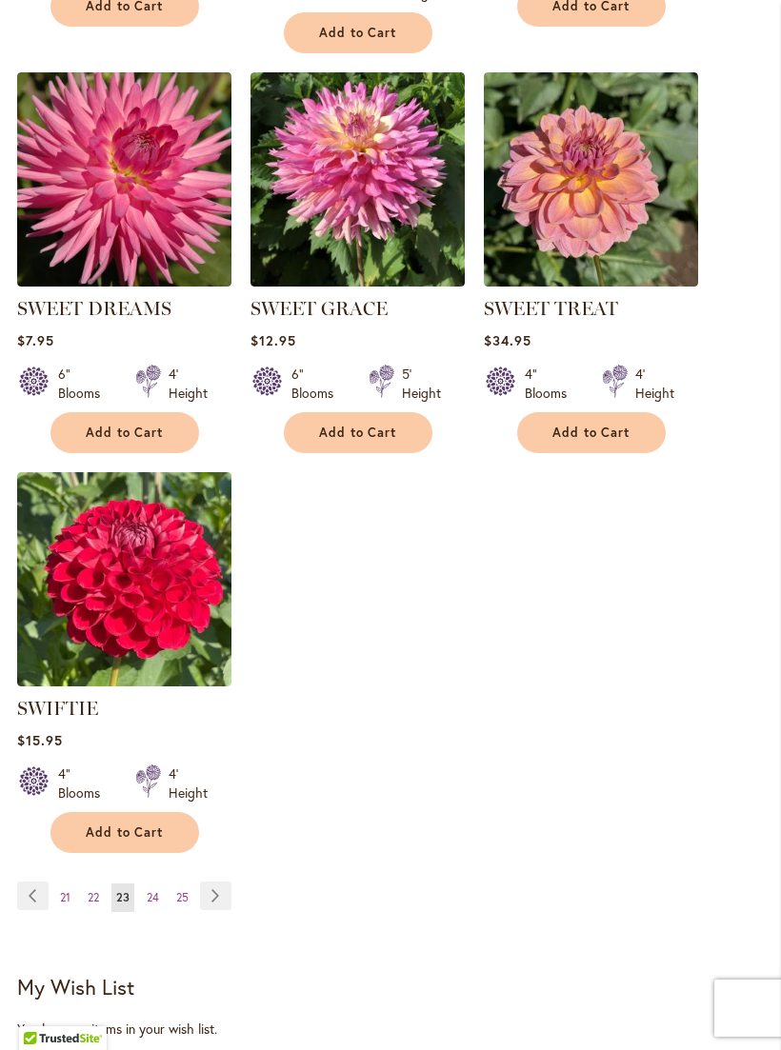
click at [230, 910] on link "Page Next" at bounding box center [215, 896] width 31 height 29
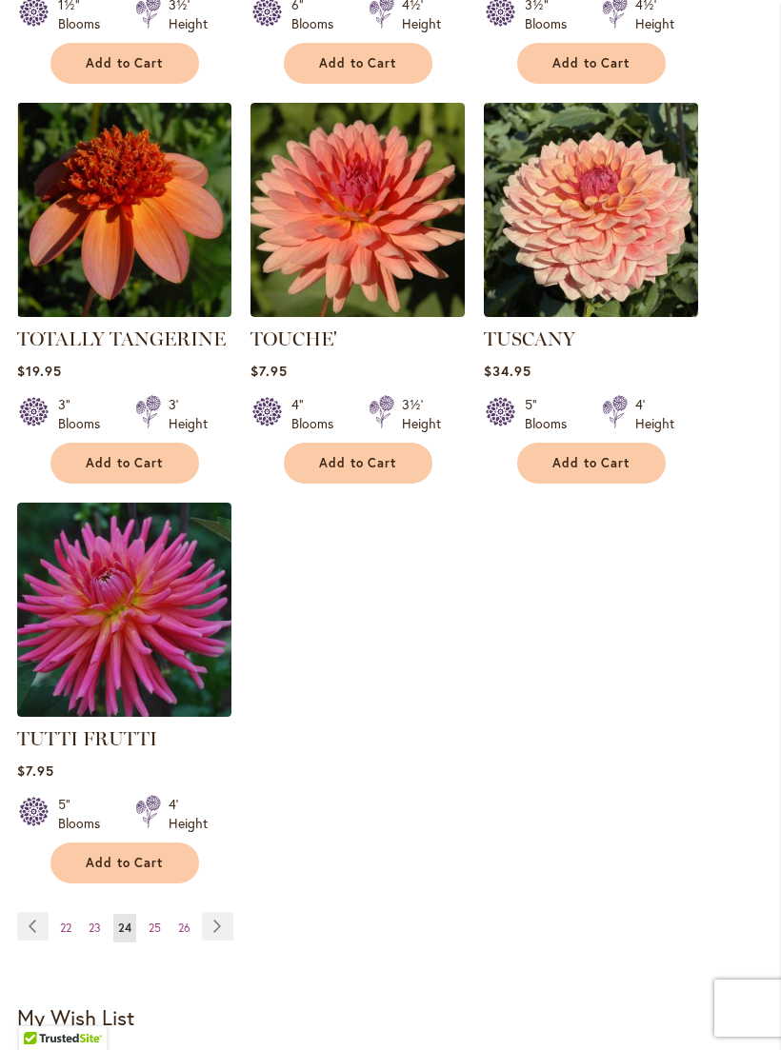
scroll to position [2314, 0]
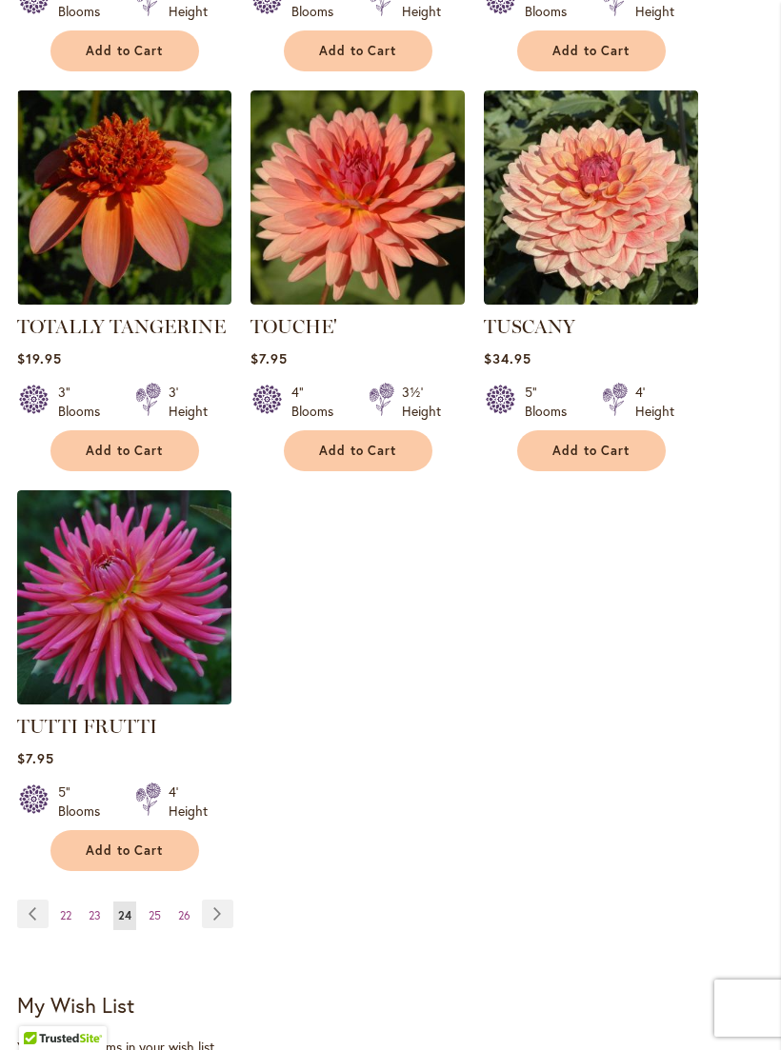
click at [232, 907] on link "Page Next" at bounding box center [217, 914] width 31 height 29
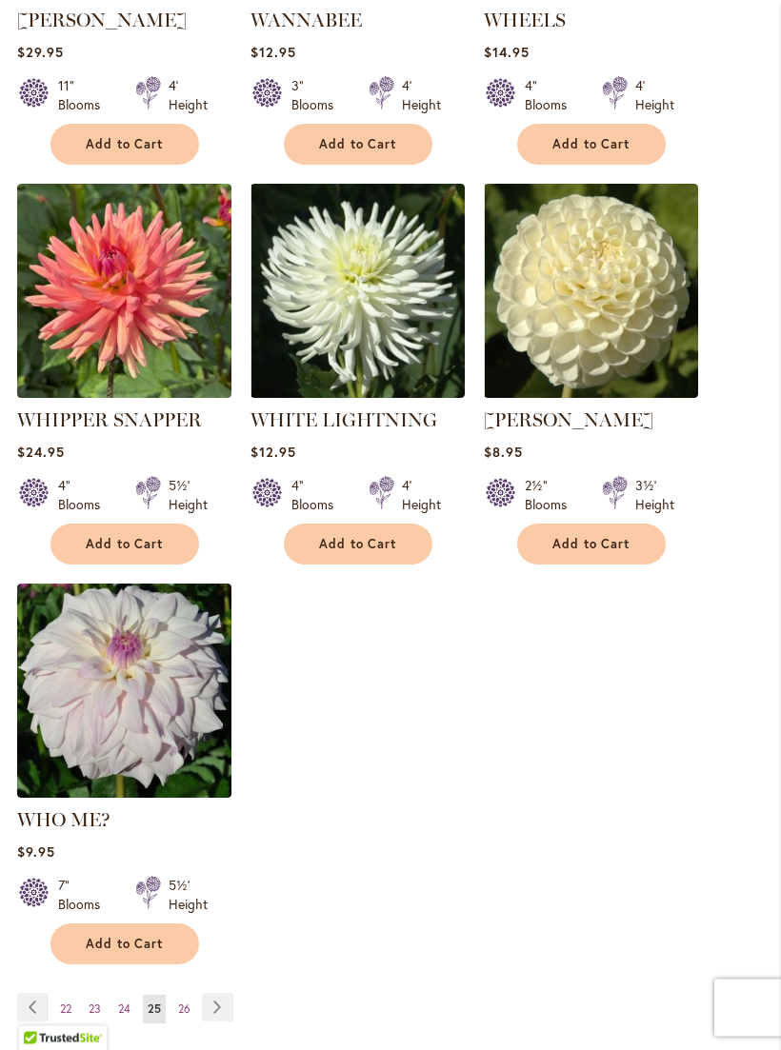
scroll to position [2221, 0]
click at [233, 1001] on link "Page Next" at bounding box center [217, 1007] width 31 height 29
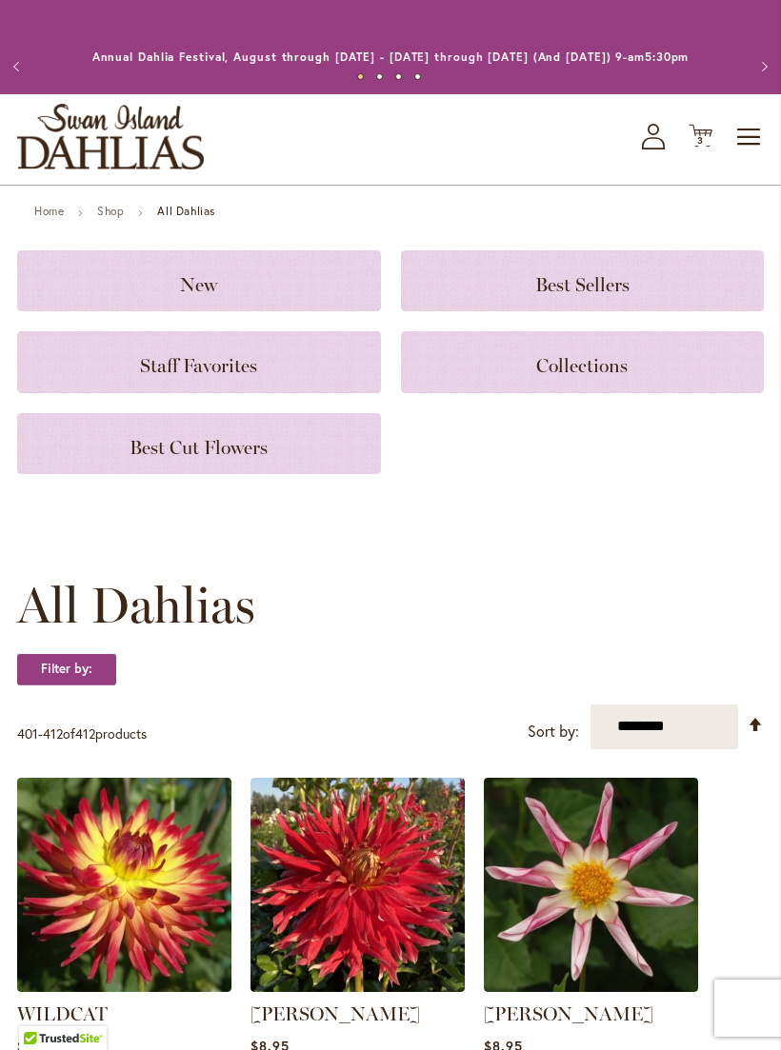
click at [706, 146] on span "3 3 items" at bounding box center [700, 141] width 19 height 10
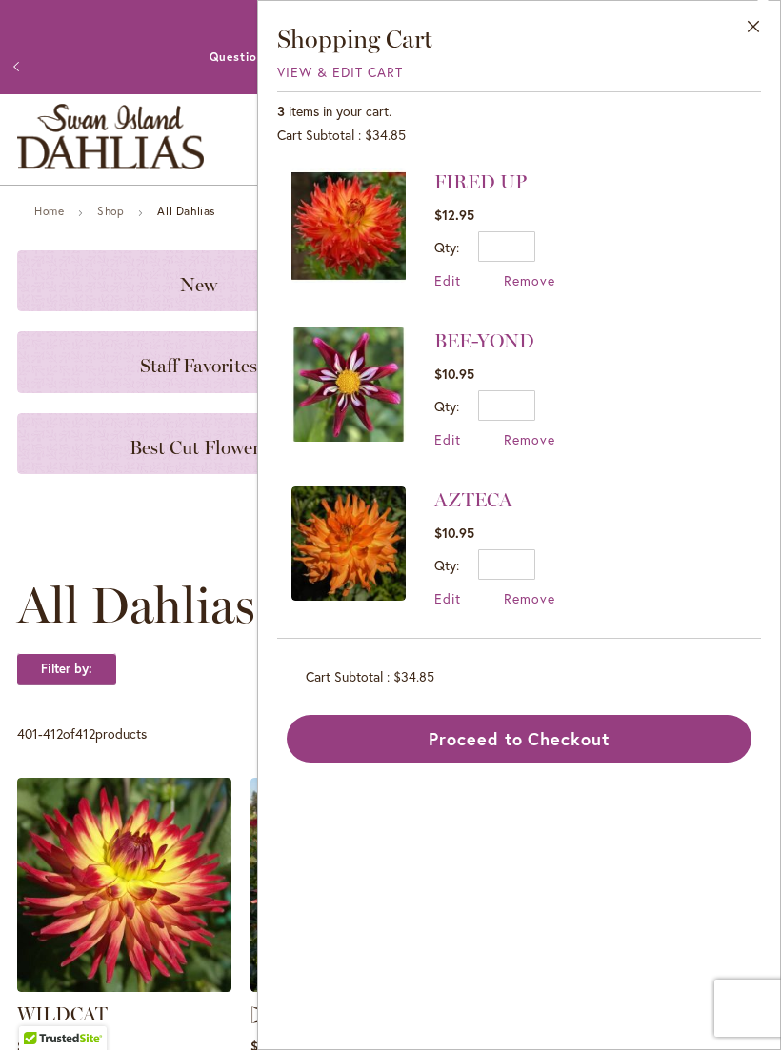
click at [23, 75] on button "Previous" at bounding box center [19, 67] width 38 height 38
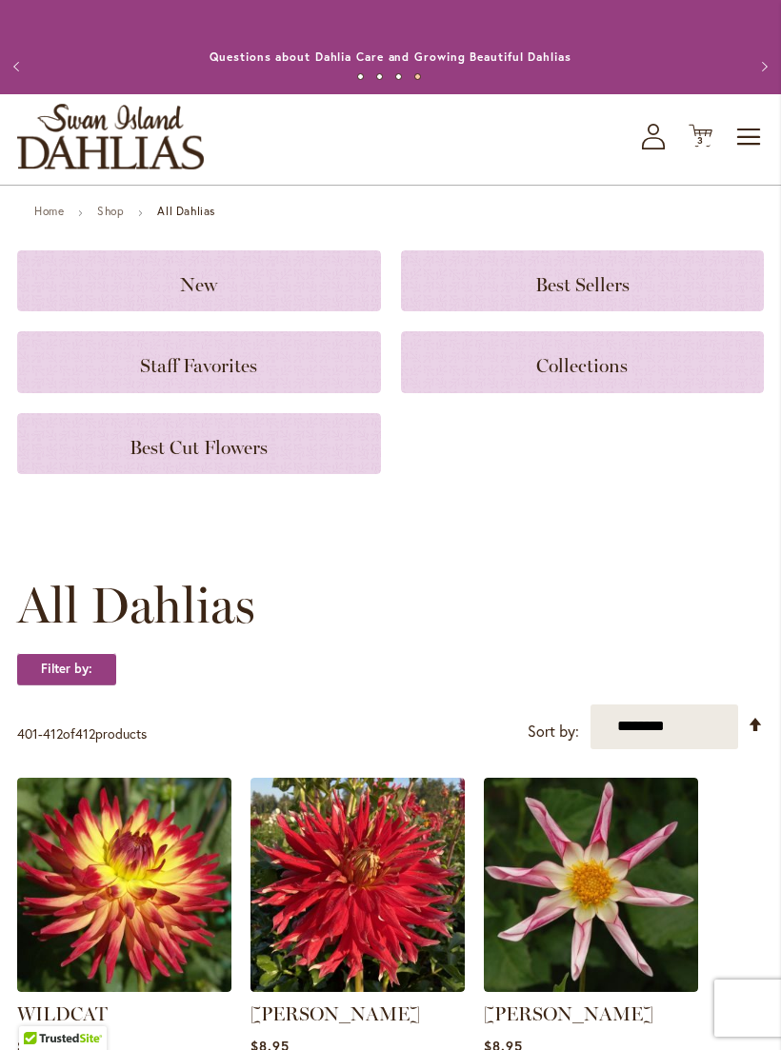
click at [231, 377] on span "Staff Favorites" at bounding box center [198, 365] width 117 height 23
click at [208, 452] on h3 "Best Cut Flowers" at bounding box center [199, 443] width 318 height 21
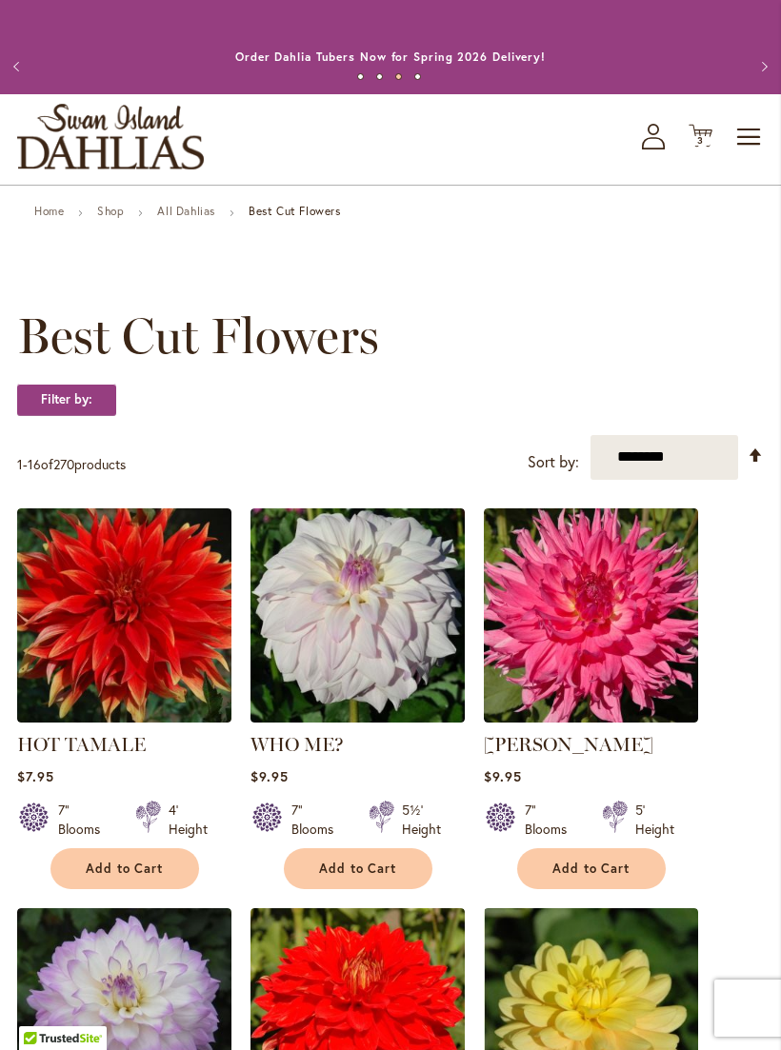
click at [53, 218] on link "Home" at bounding box center [49, 211] width 30 height 14
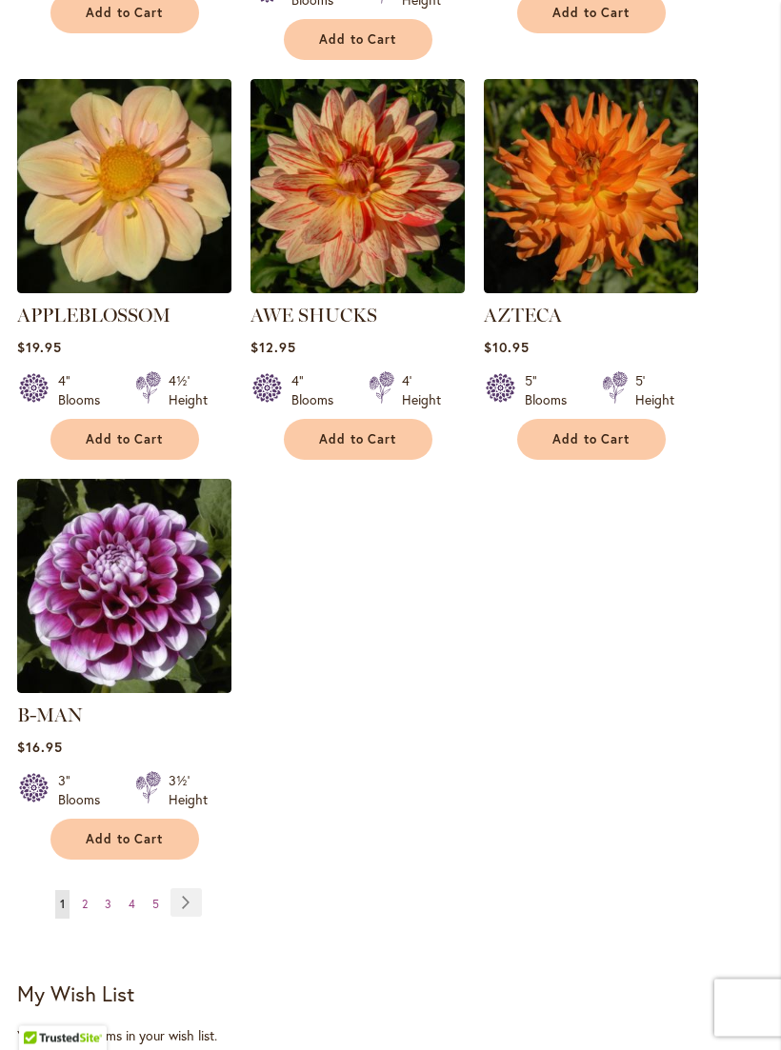
scroll to position [2168, 0]
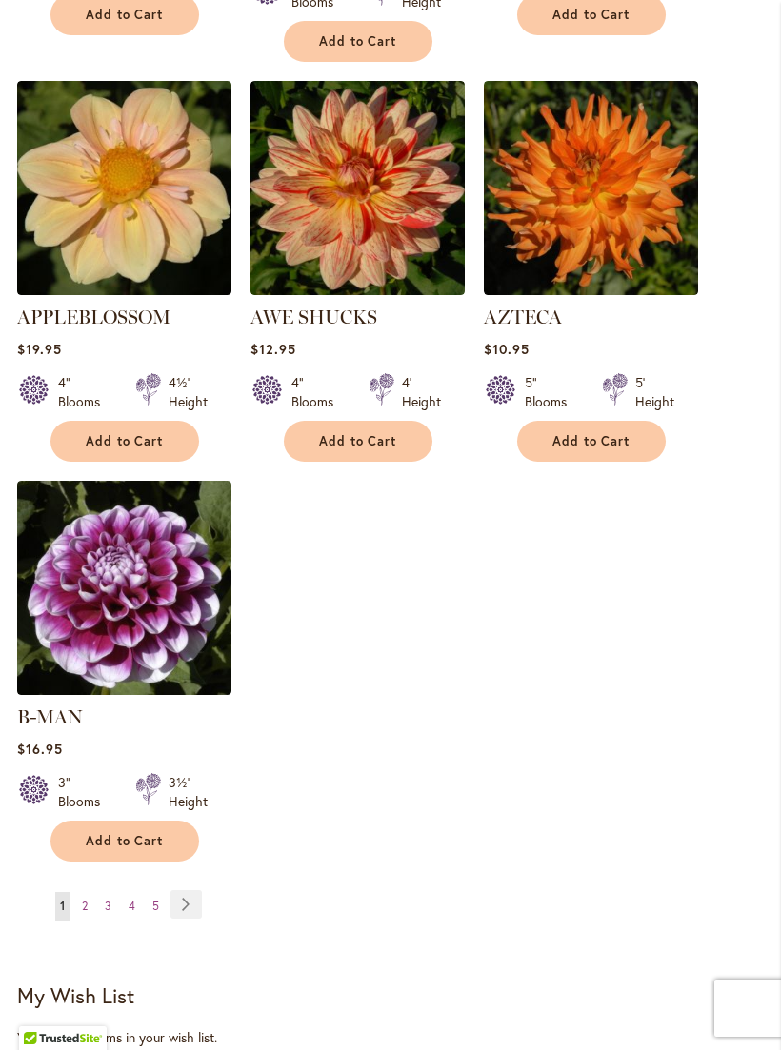
click at [193, 900] on link "Page Next" at bounding box center [185, 904] width 31 height 29
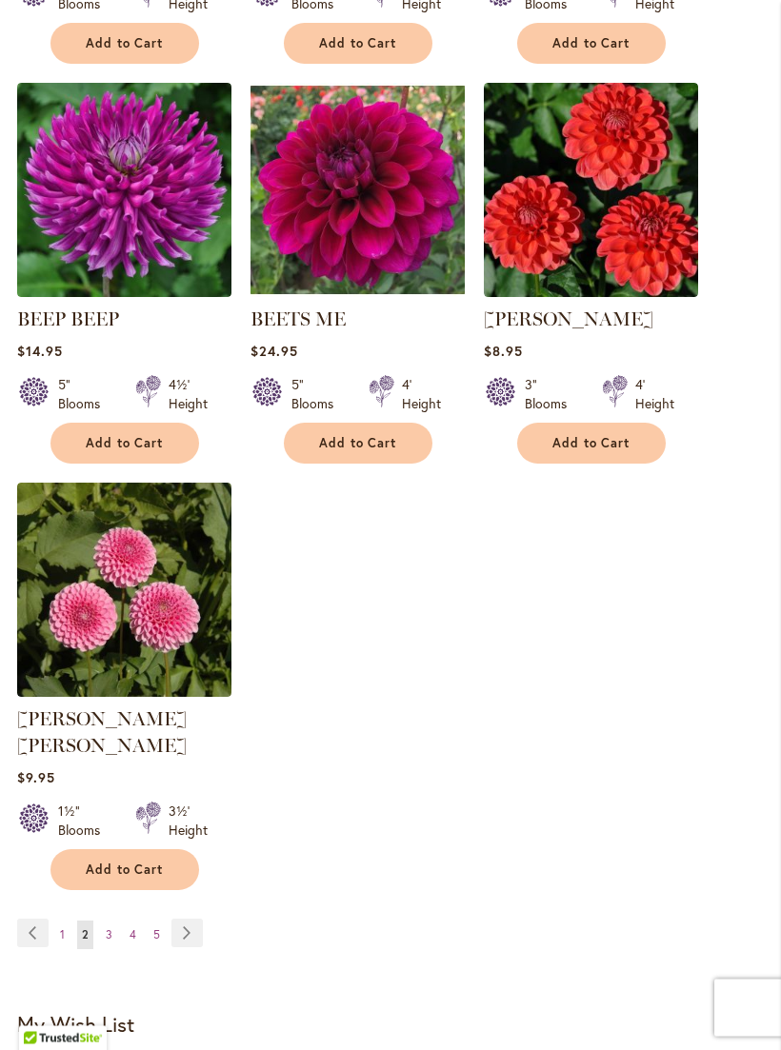
scroll to position [2160, 0]
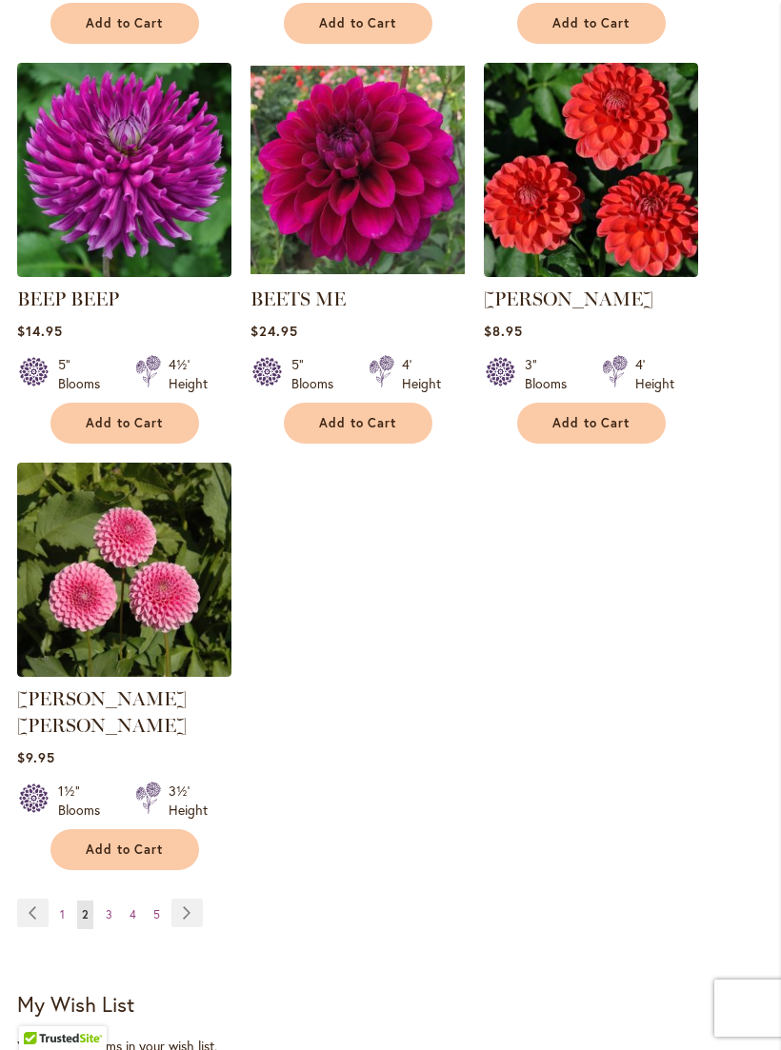
click at [200, 904] on link "Page Next" at bounding box center [186, 913] width 31 height 29
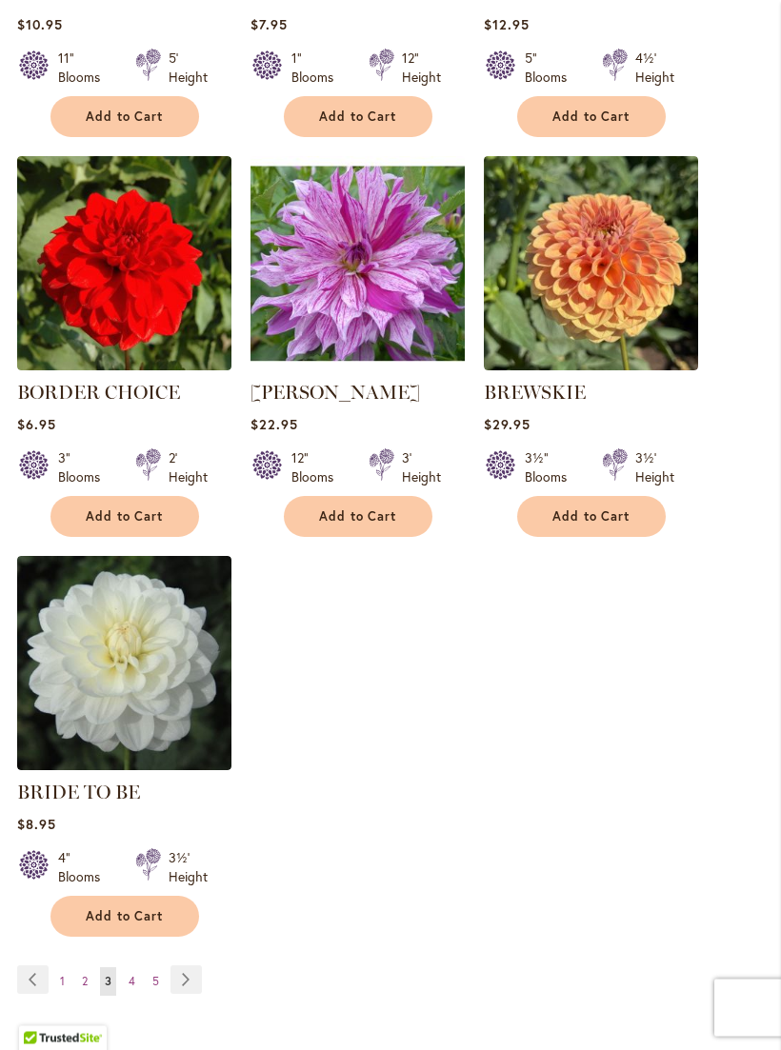
scroll to position [2062, 0]
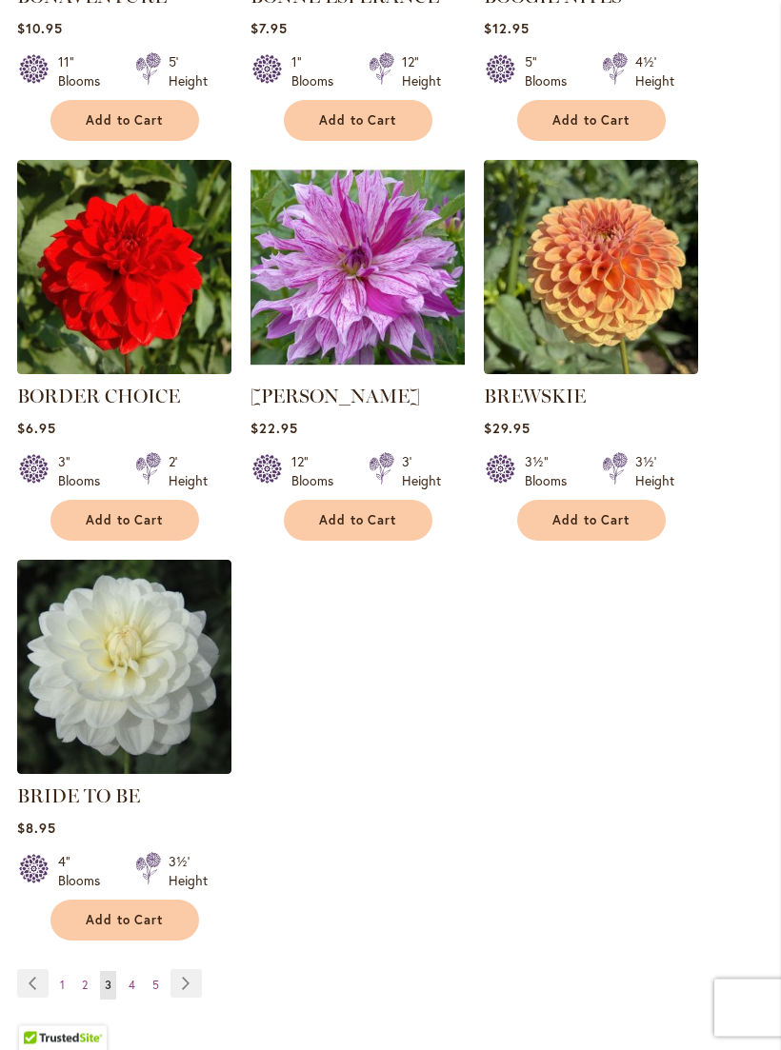
click at [201, 994] on link "Page Next" at bounding box center [185, 984] width 31 height 29
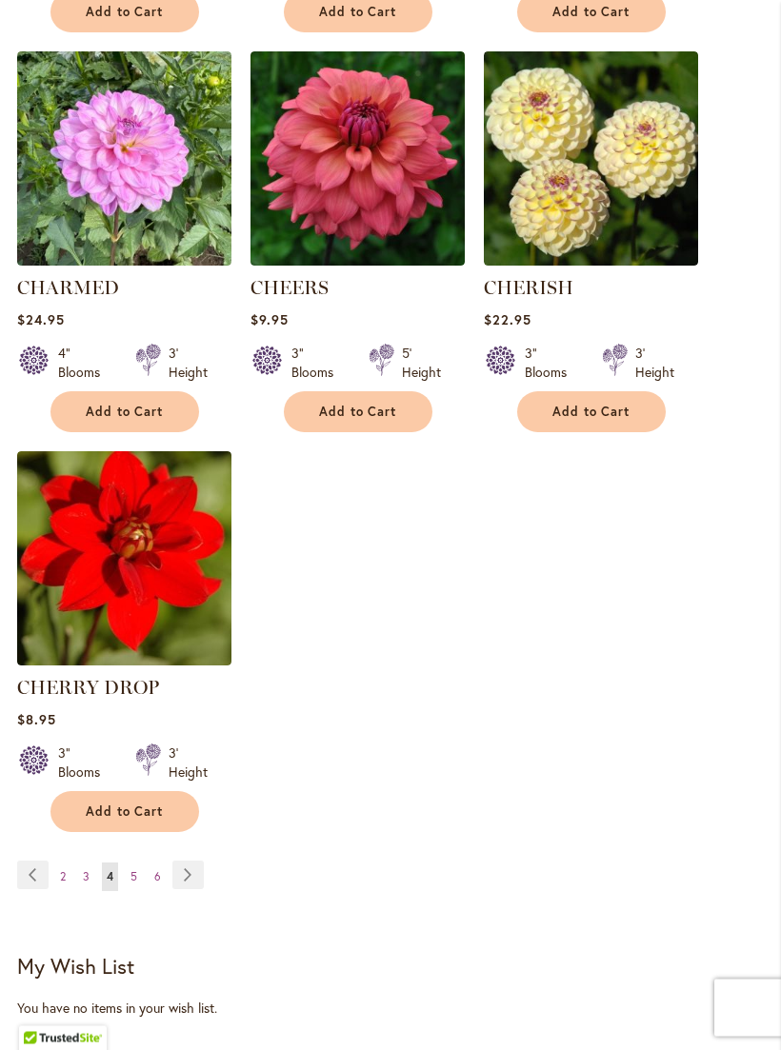
scroll to position [2198, 0]
click at [200, 889] on link "Page Next" at bounding box center [187, 875] width 31 height 29
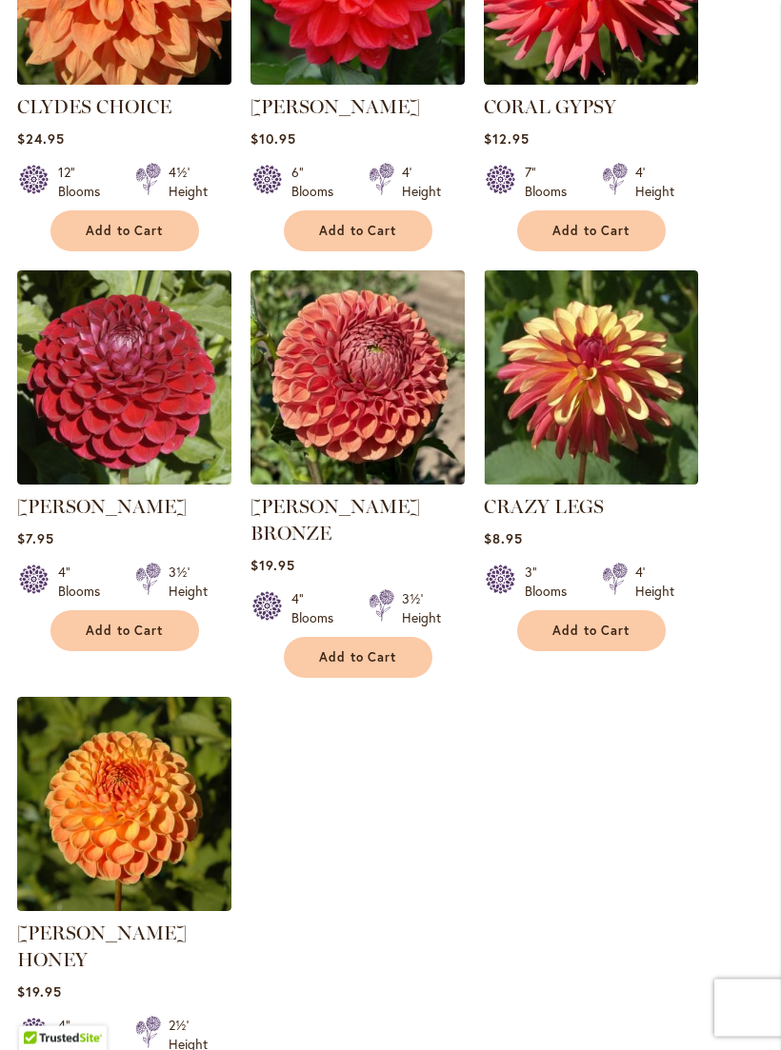
scroll to position [2030, 0]
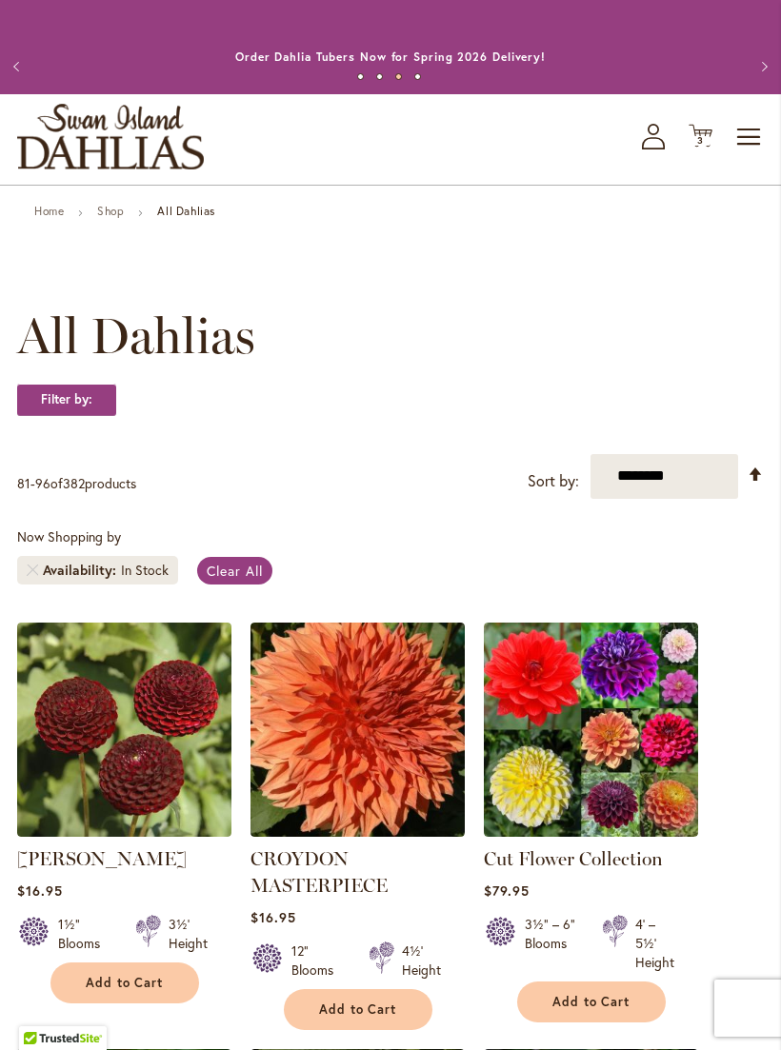
click at [705, 148] on icon "Cart .cls-1 { fill: #231f20; }" at bounding box center [700, 136] width 24 height 24
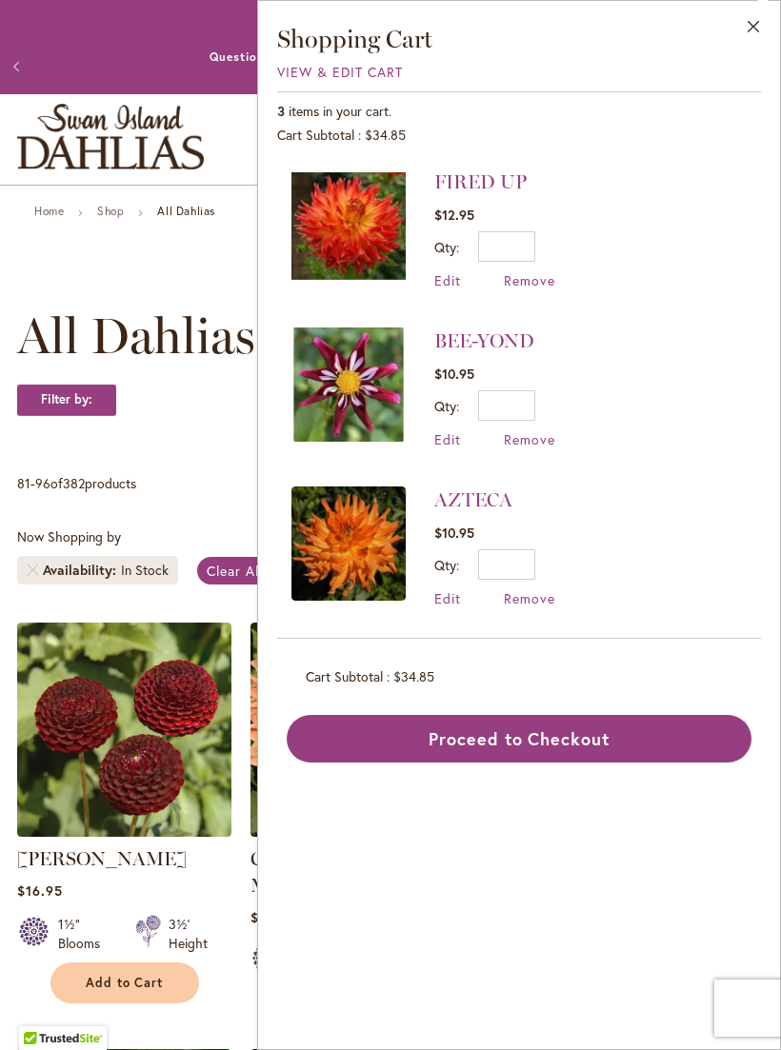
click at [539, 733] on button "Proceed to Checkout" at bounding box center [519, 739] width 465 height 48
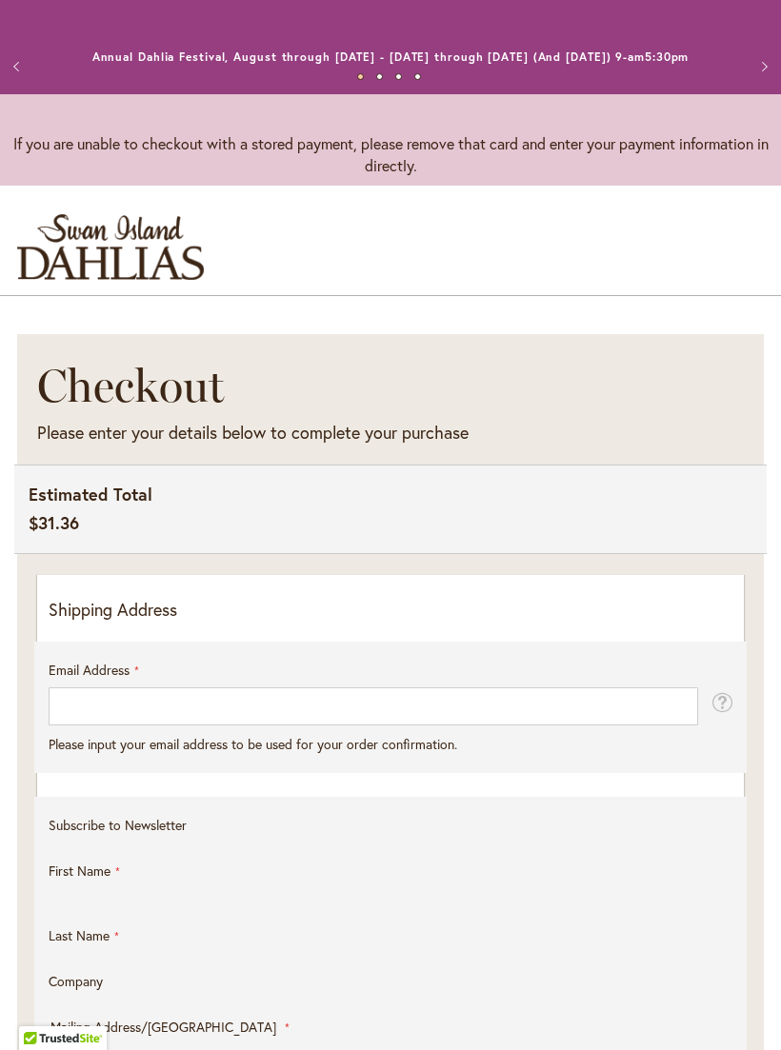
select select "**"
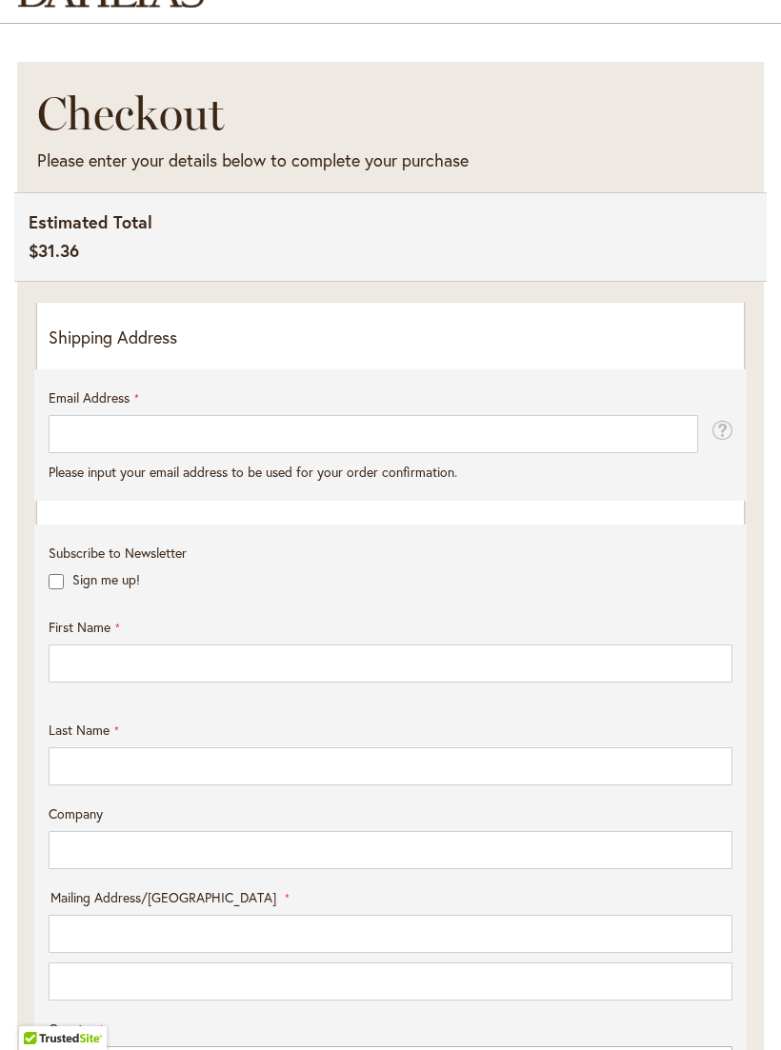
scroll to position [271, 0]
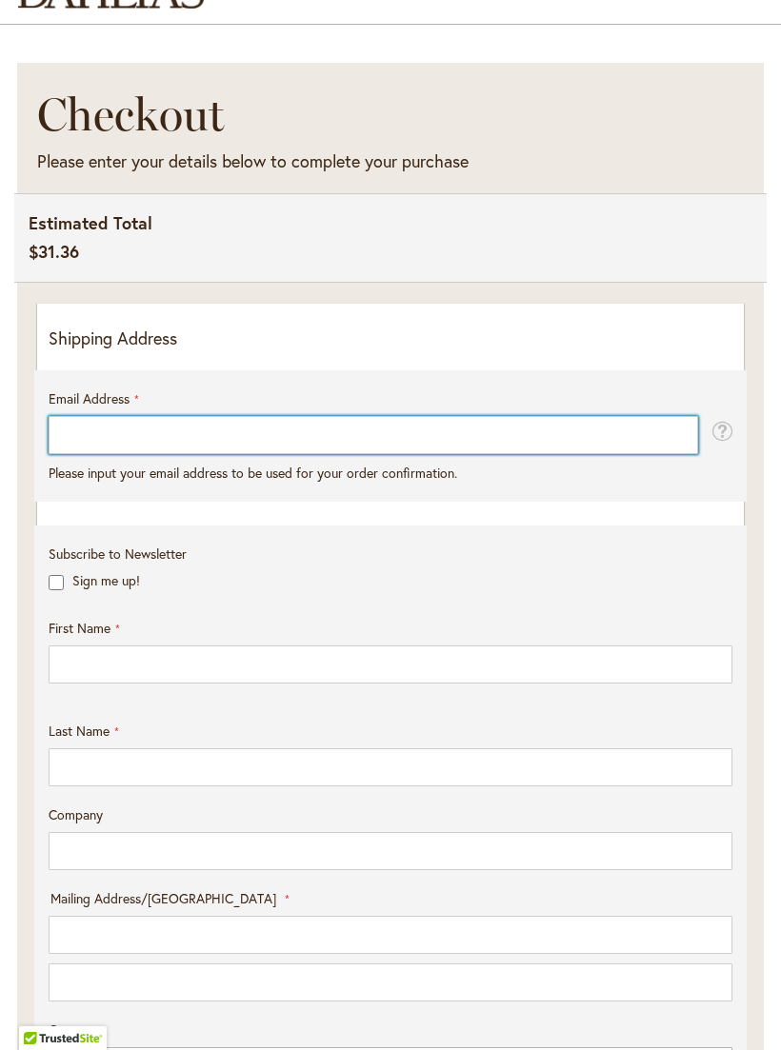
click at [85, 454] on input "Email Address" at bounding box center [373, 435] width 649 height 38
type input "**********"
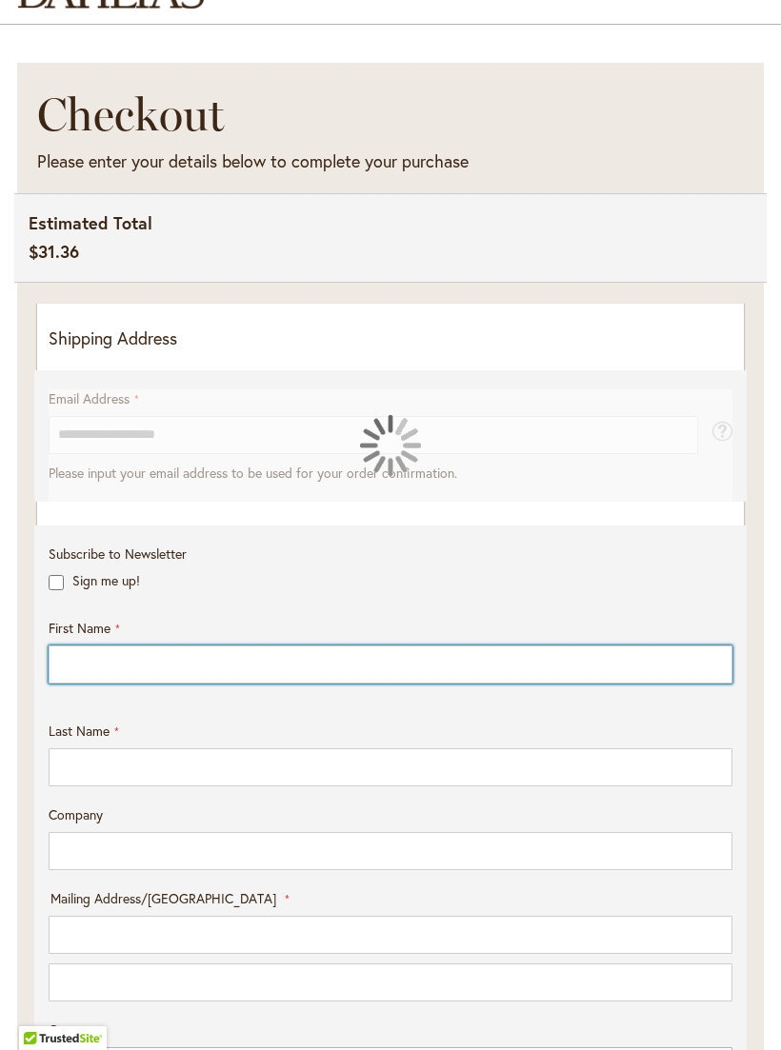
click at [84, 684] on input "First Name" at bounding box center [391, 665] width 684 height 38
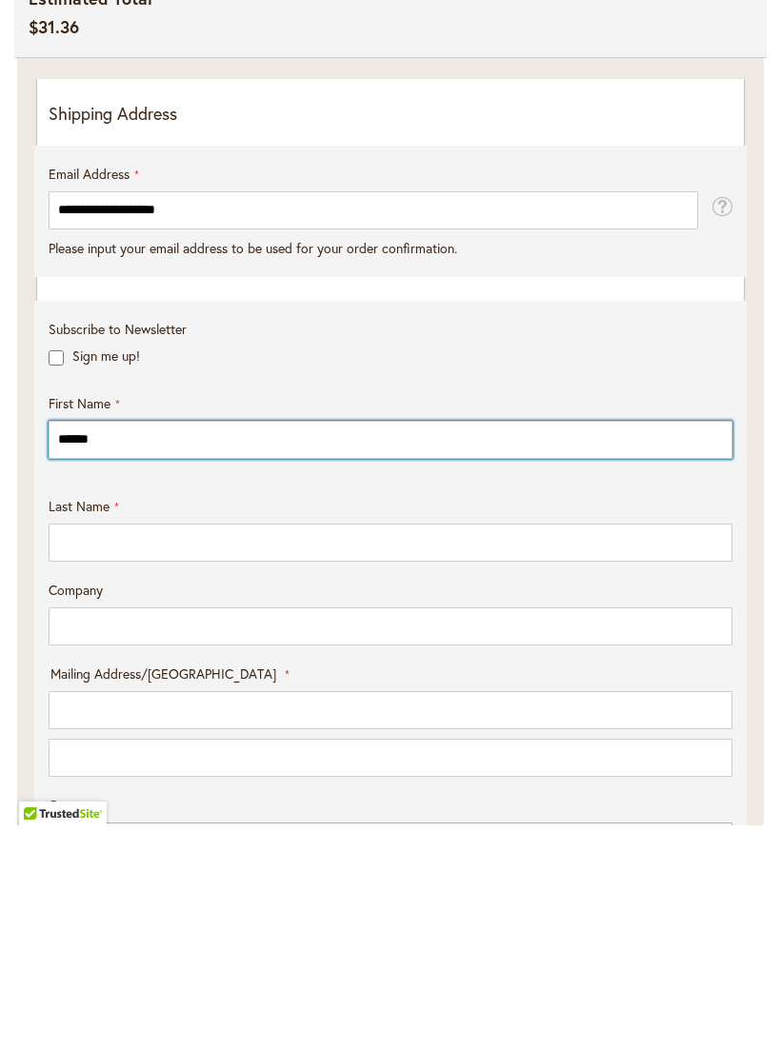
type input "******"
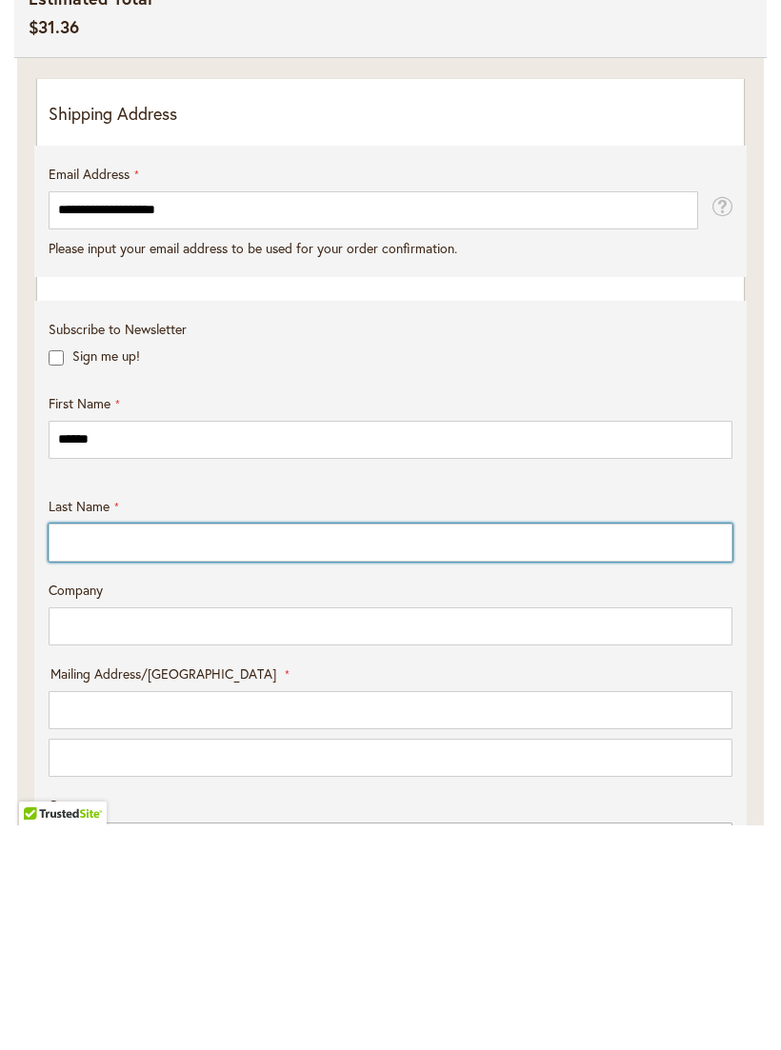
click at [74, 748] on input "Last Name" at bounding box center [391, 767] width 684 height 38
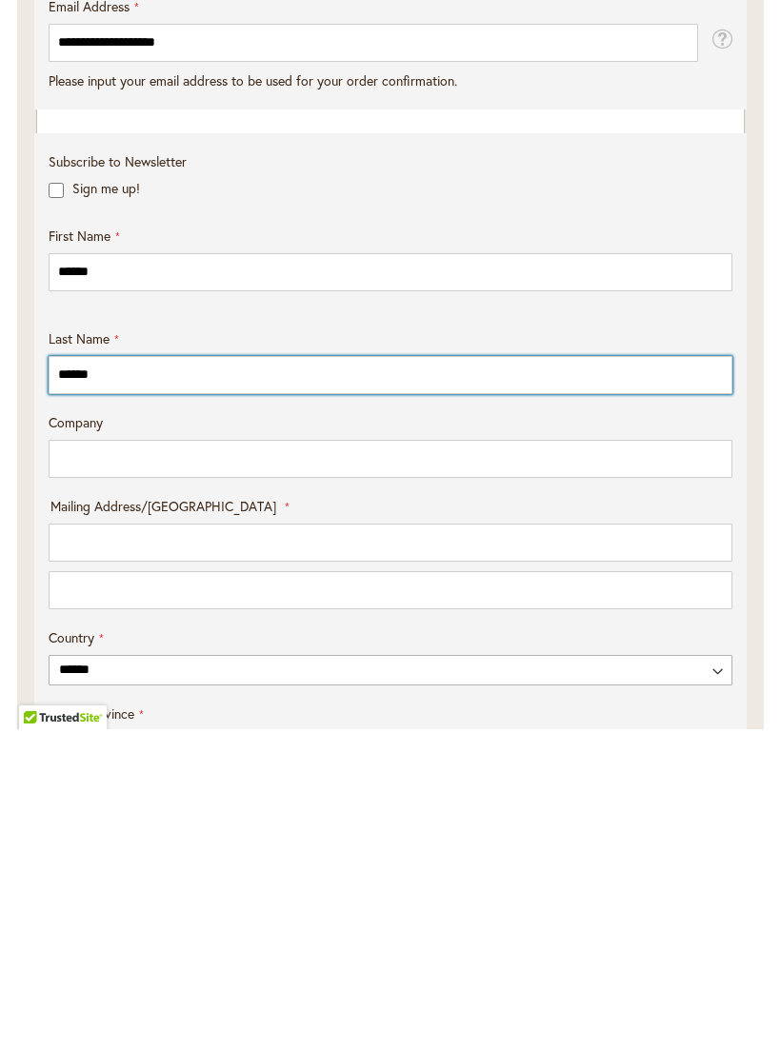
scroll to position [376, 0]
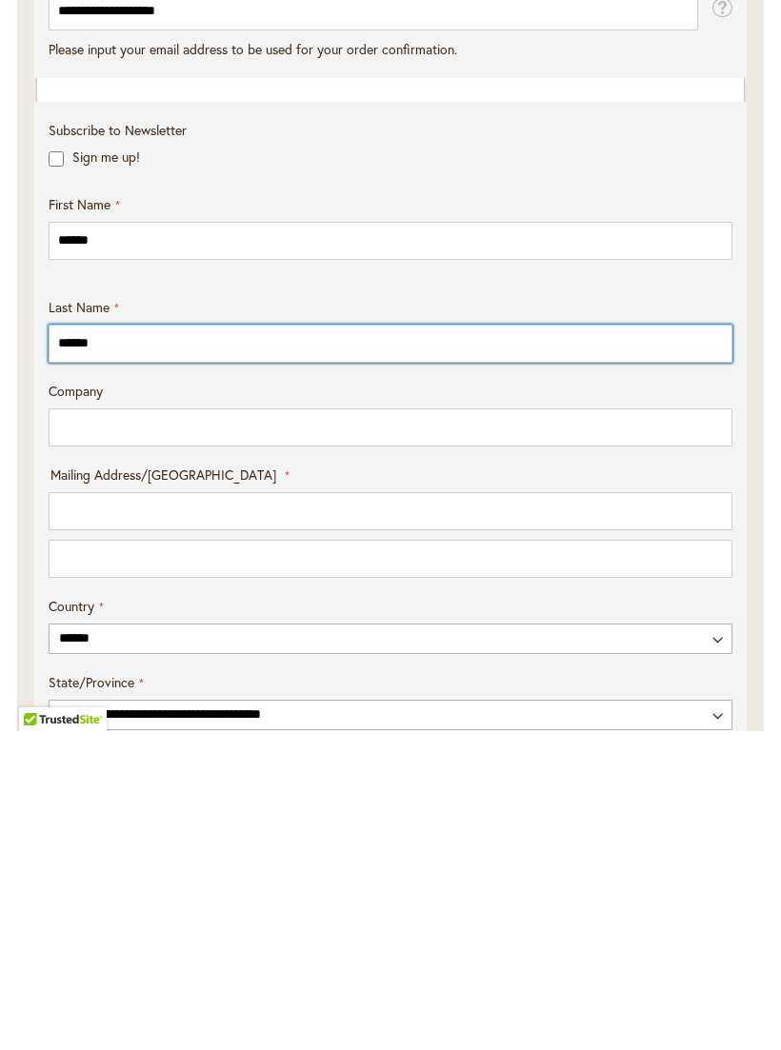
type input "******"
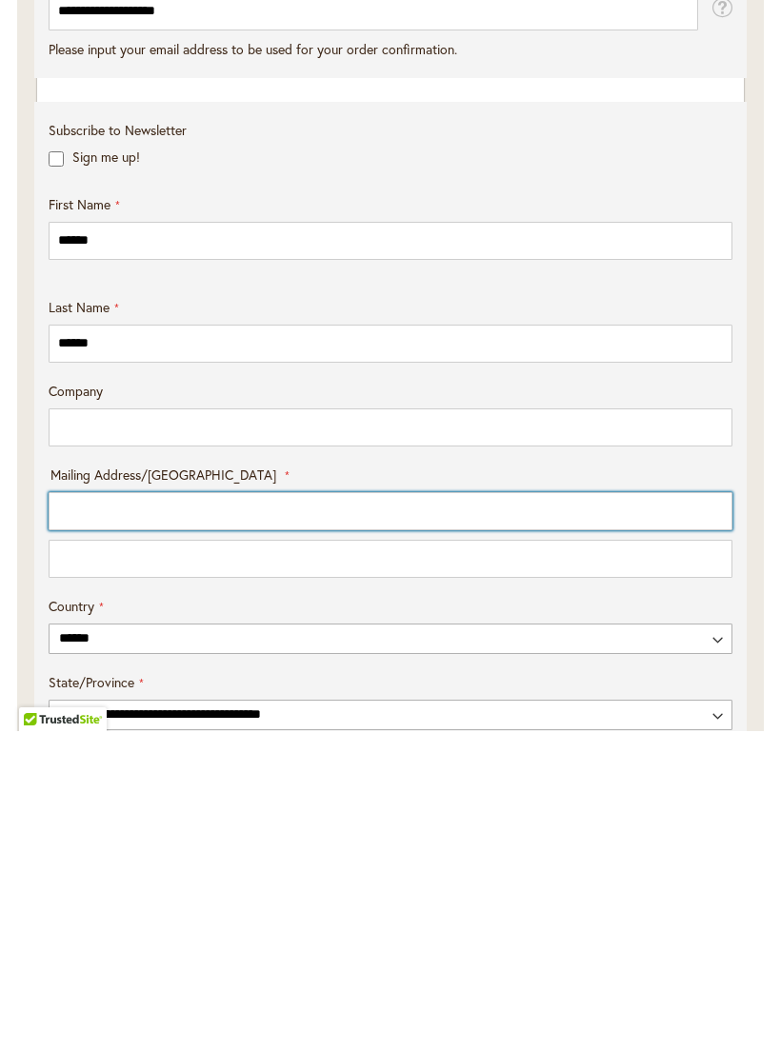
click at [83, 811] on input "Mailing Address/PO BOX: Line 1" at bounding box center [391, 830] width 684 height 38
type input "*****"
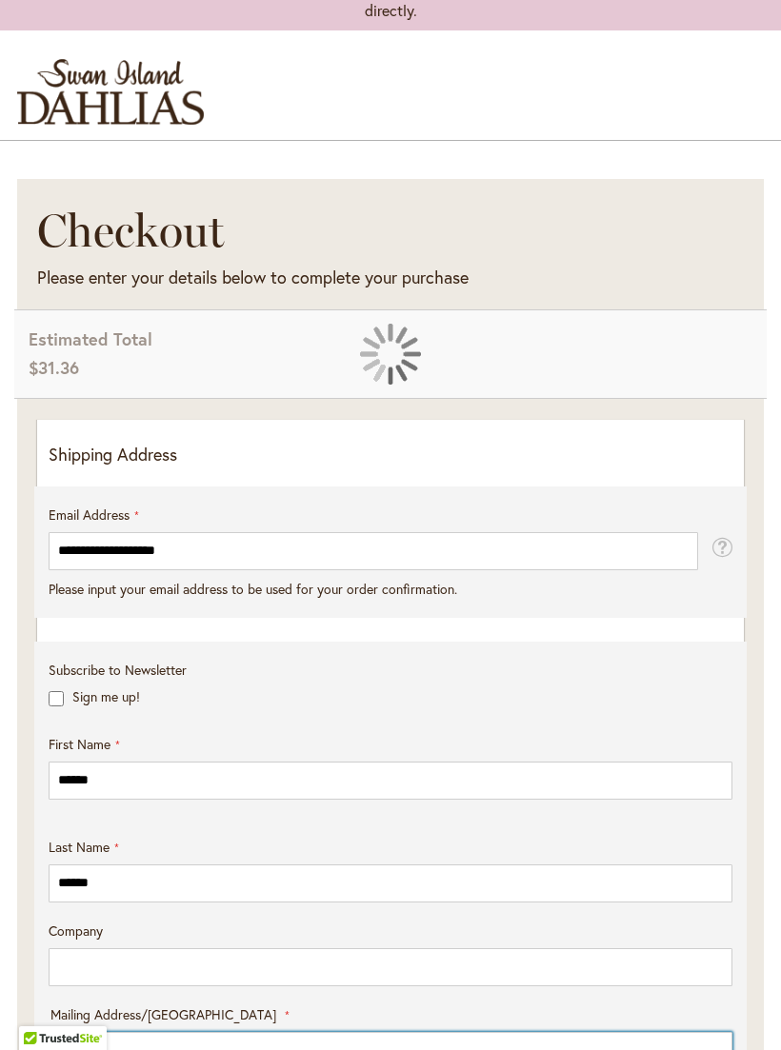
scroll to position [0, 0]
